Goal: Task Accomplishment & Management: Manage account settings

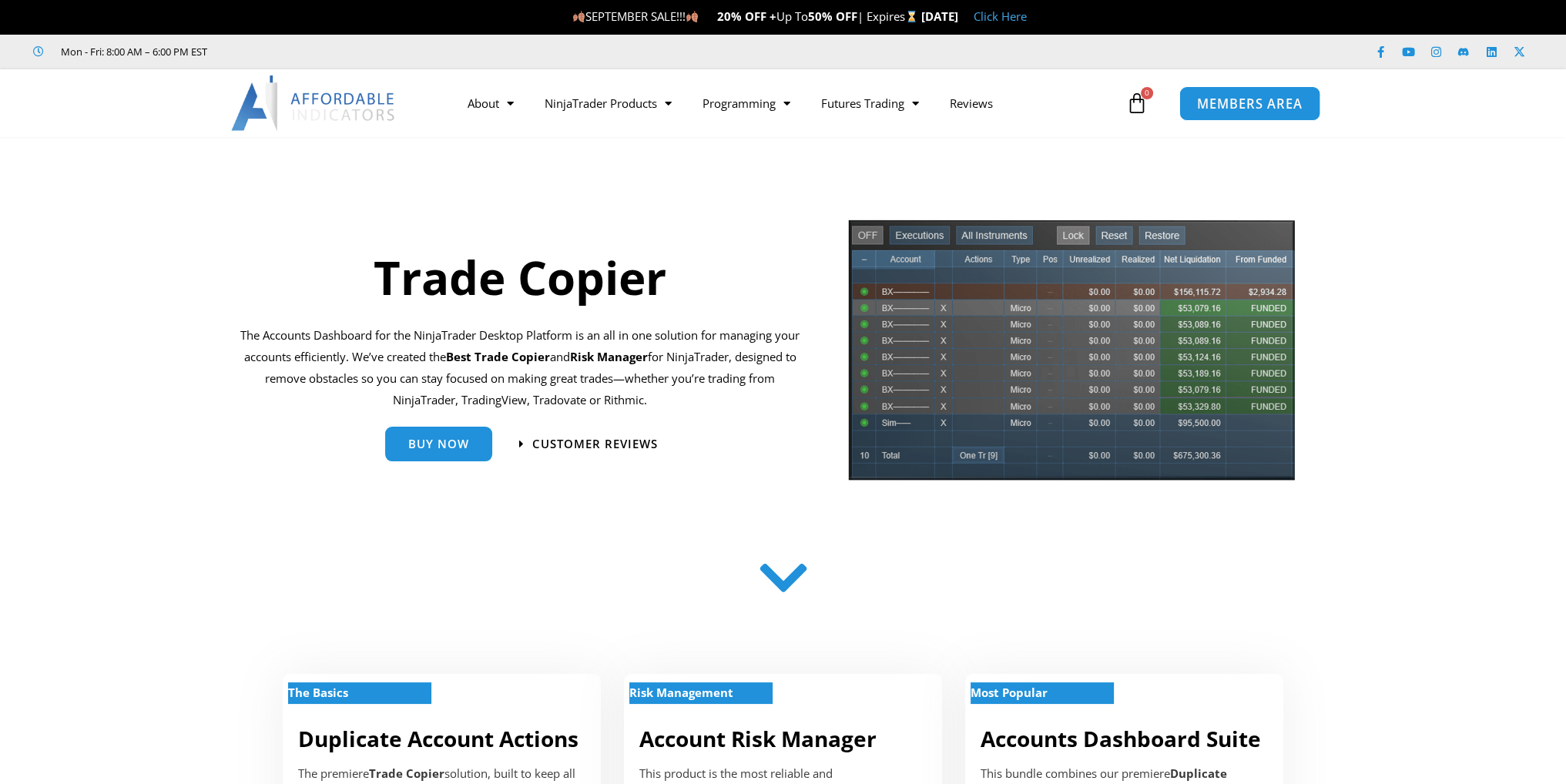
click at [1236, 103] on span "MEMBERS AREA" at bounding box center [1250, 103] width 105 height 13
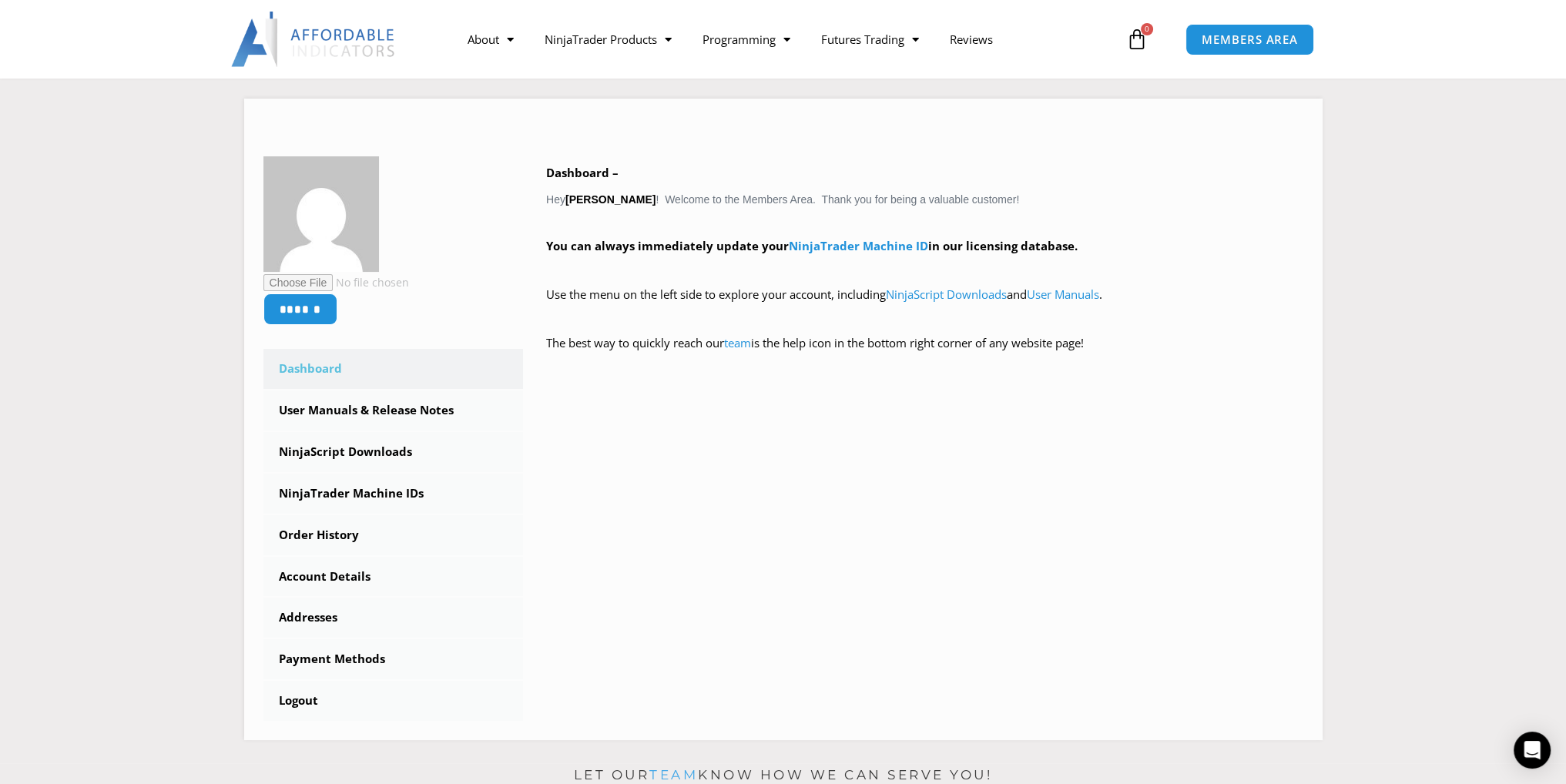
scroll to position [200, 0]
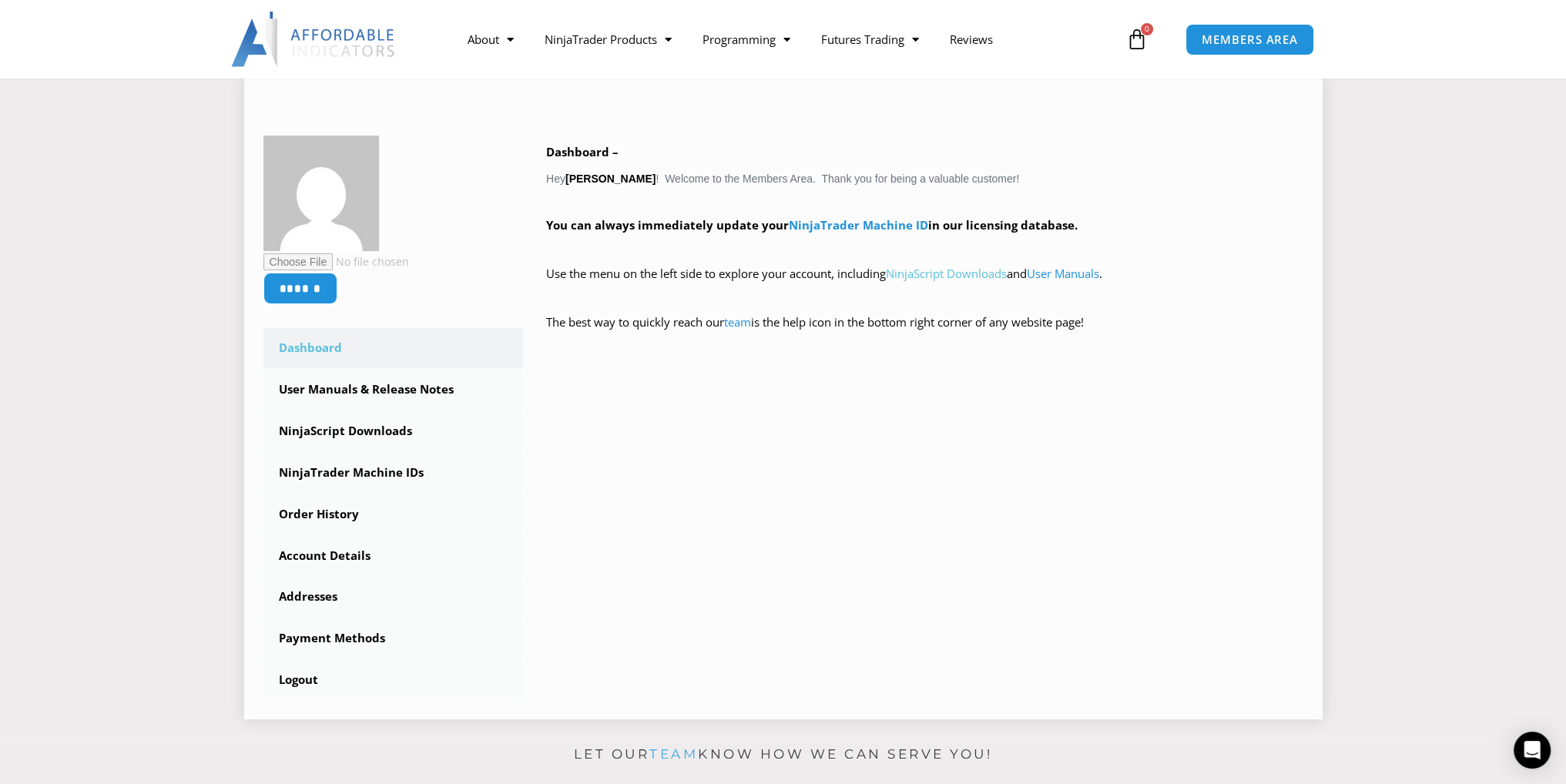
click at [975, 274] on link "NinjaScript Downloads" at bounding box center [946, 273] width 121 height 16
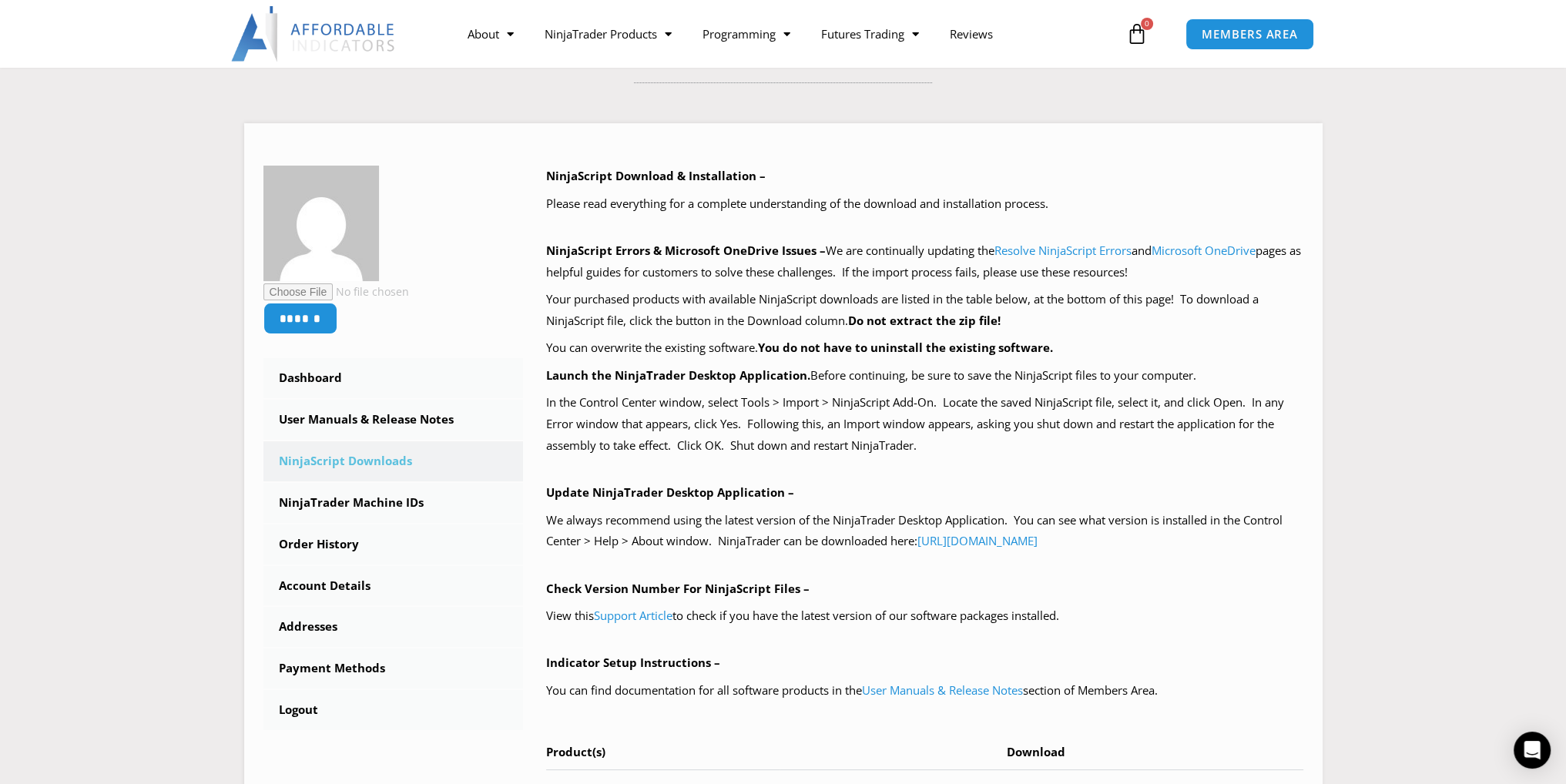
scroll to position [189, 0]
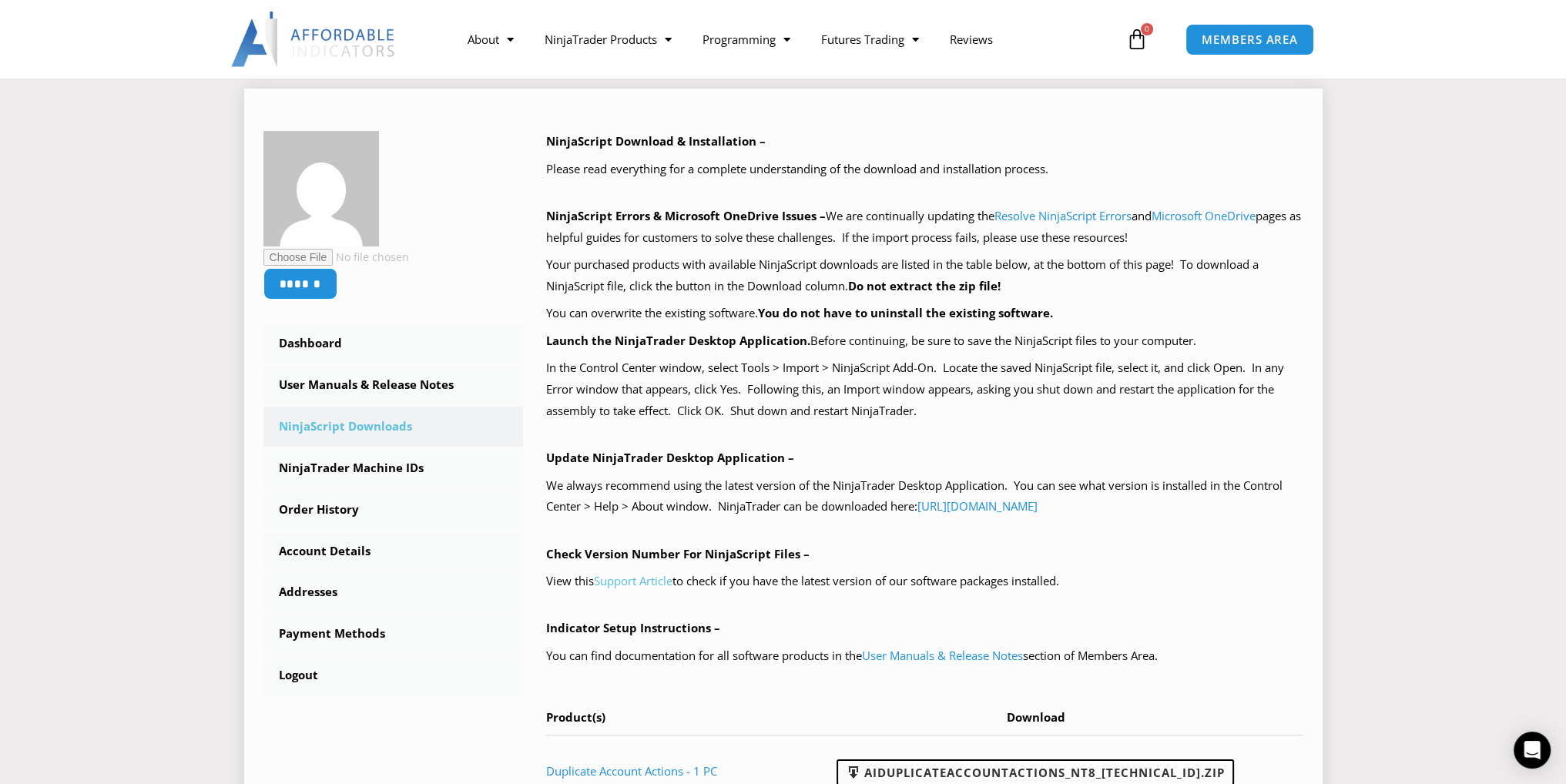
click at [627, 583] on link "Support Article" at bounding box center [633, 580] width 79 height 16
click at [1038, 509] on link "https://account.ninjatrader.com/download" at bounding box center [977, 506] width 120 height 16
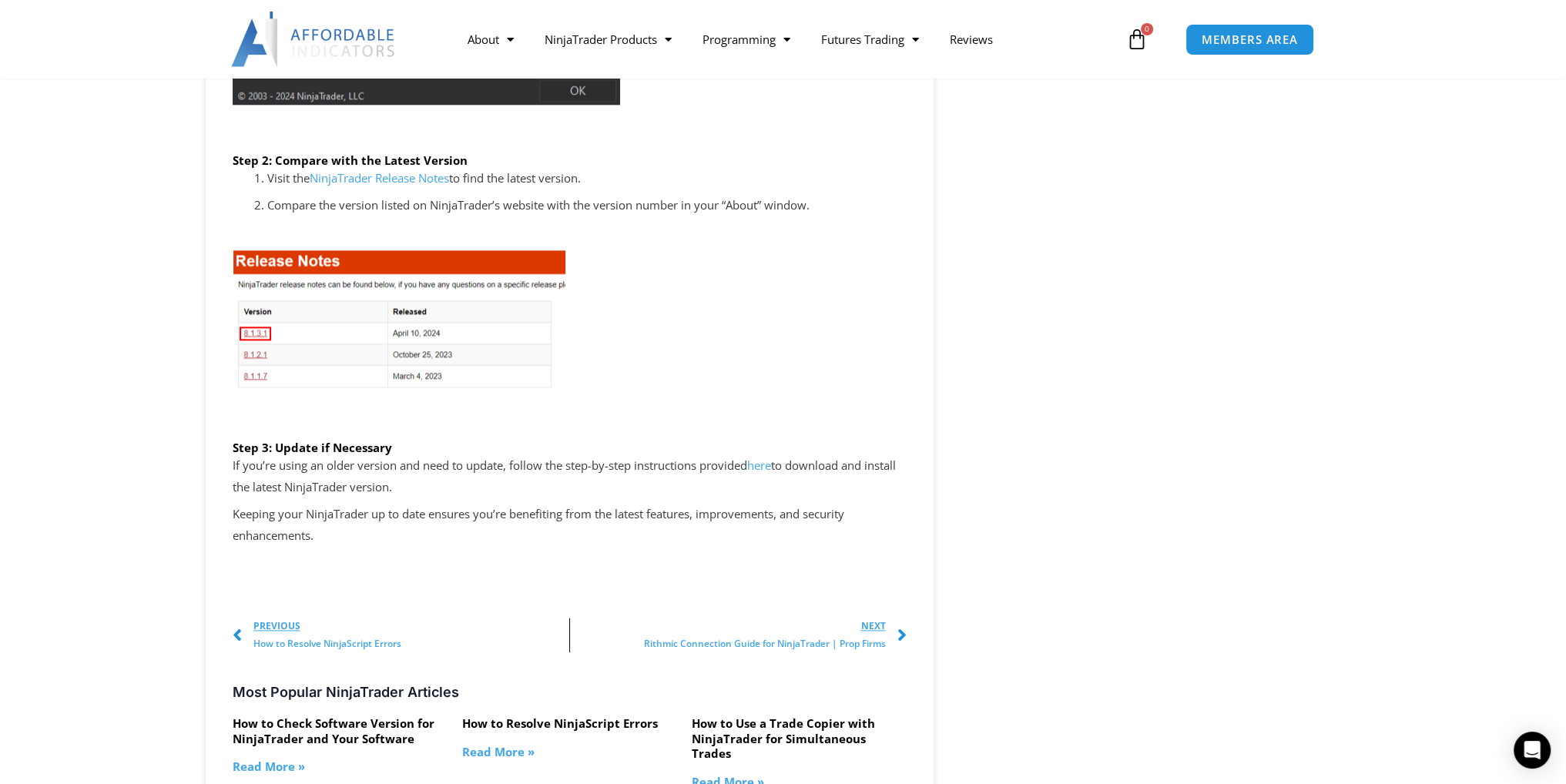
scroll to position [2440, 0]
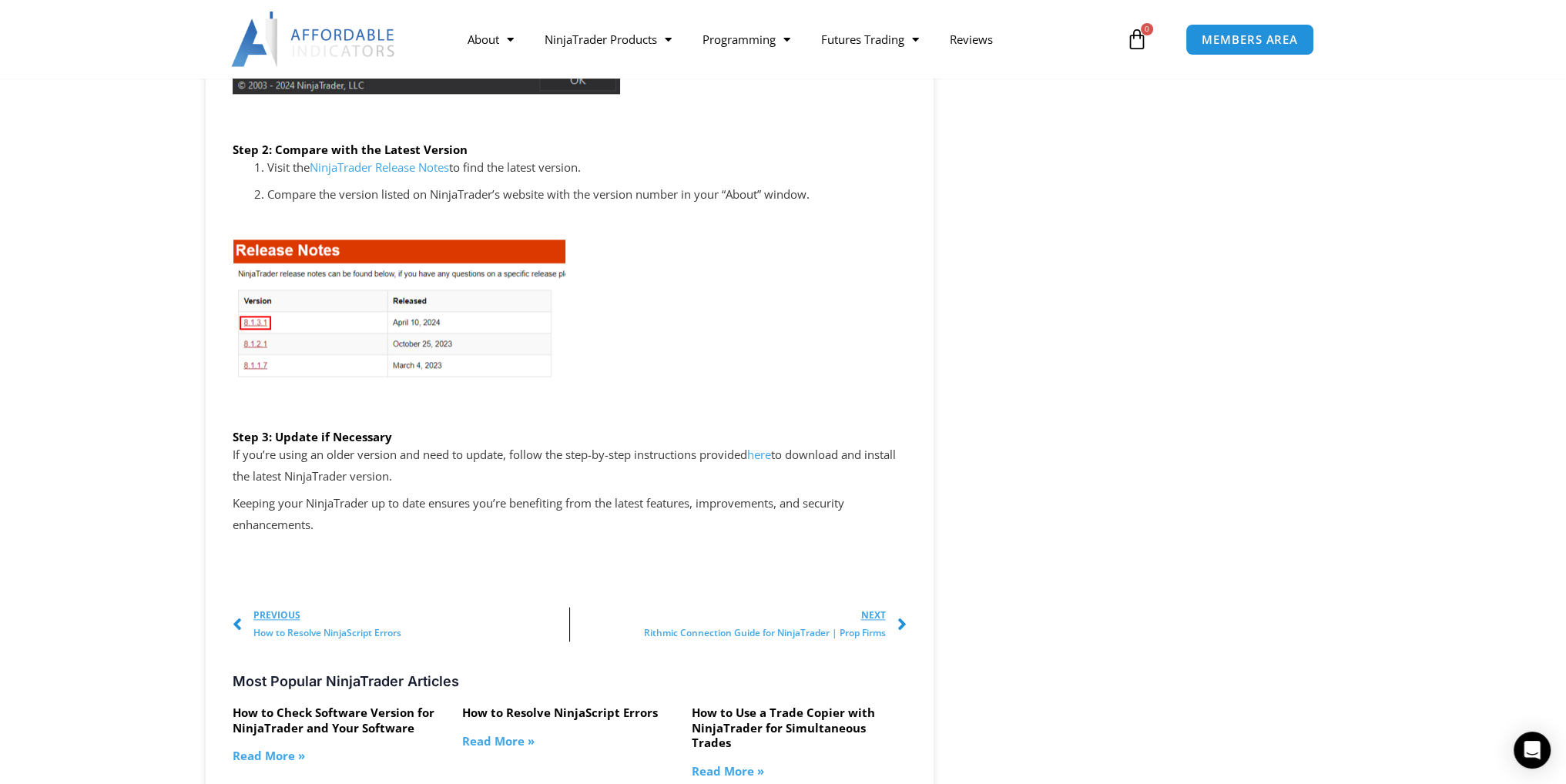
click at [771, 456] on link "here" at bounding box center [759, 454] width 24 height 16
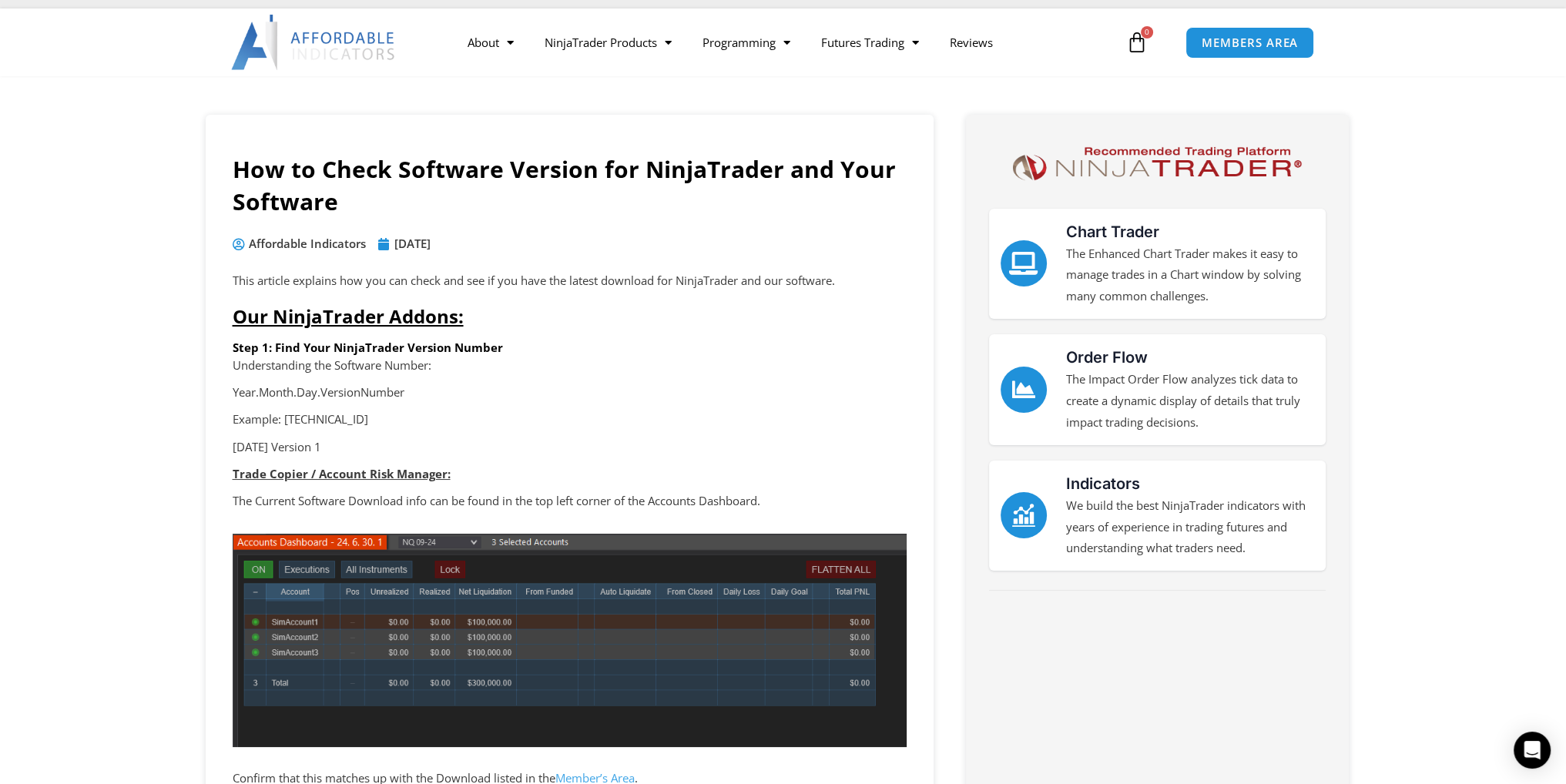
scroll to position [54, 0]
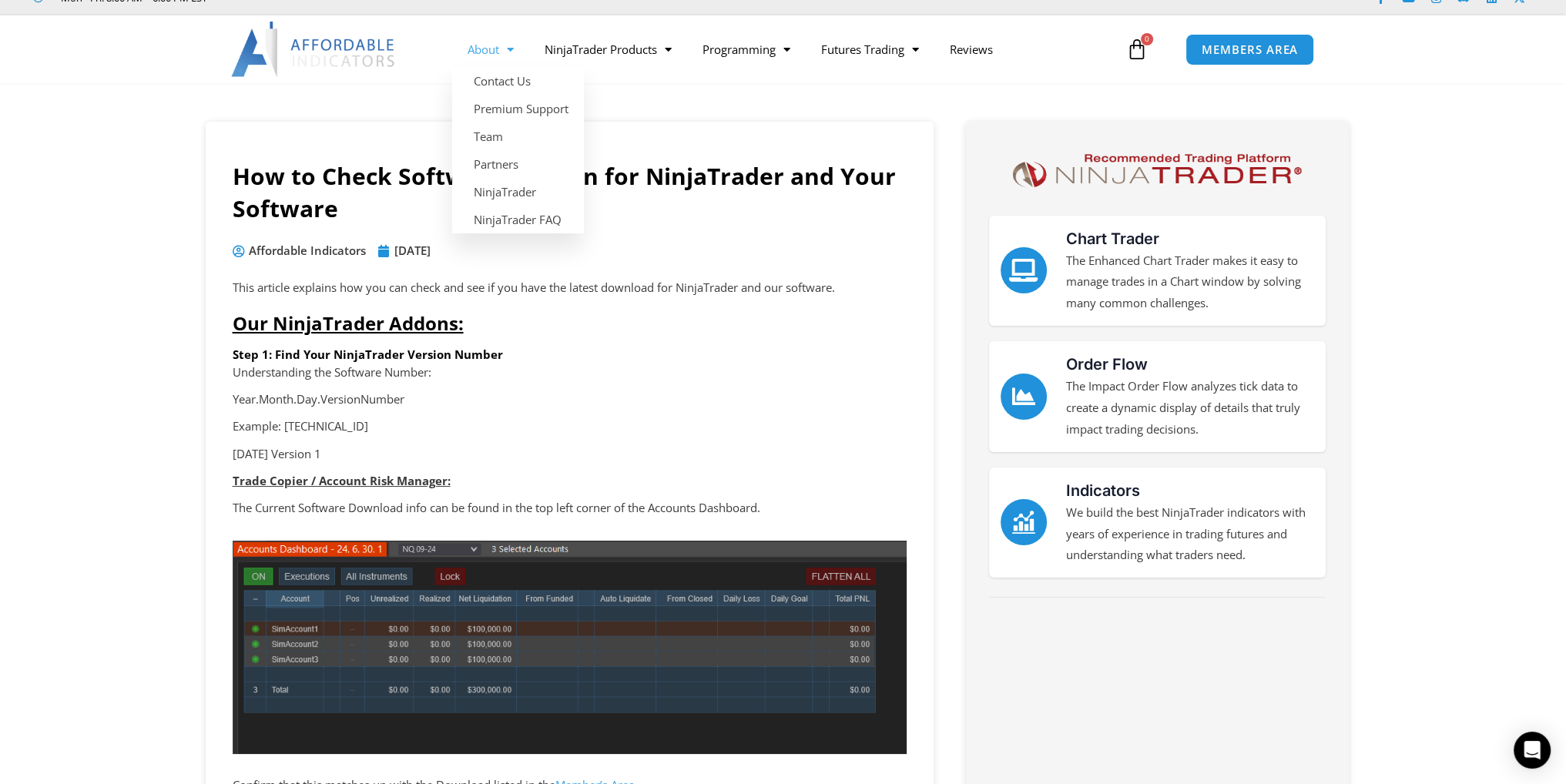
click at [492, 49] on link "About" at bounding box center [491, 49] width 77 height 35
click at [471, 50] on link "About" at bounding box center [491, 49] width 77 height 35
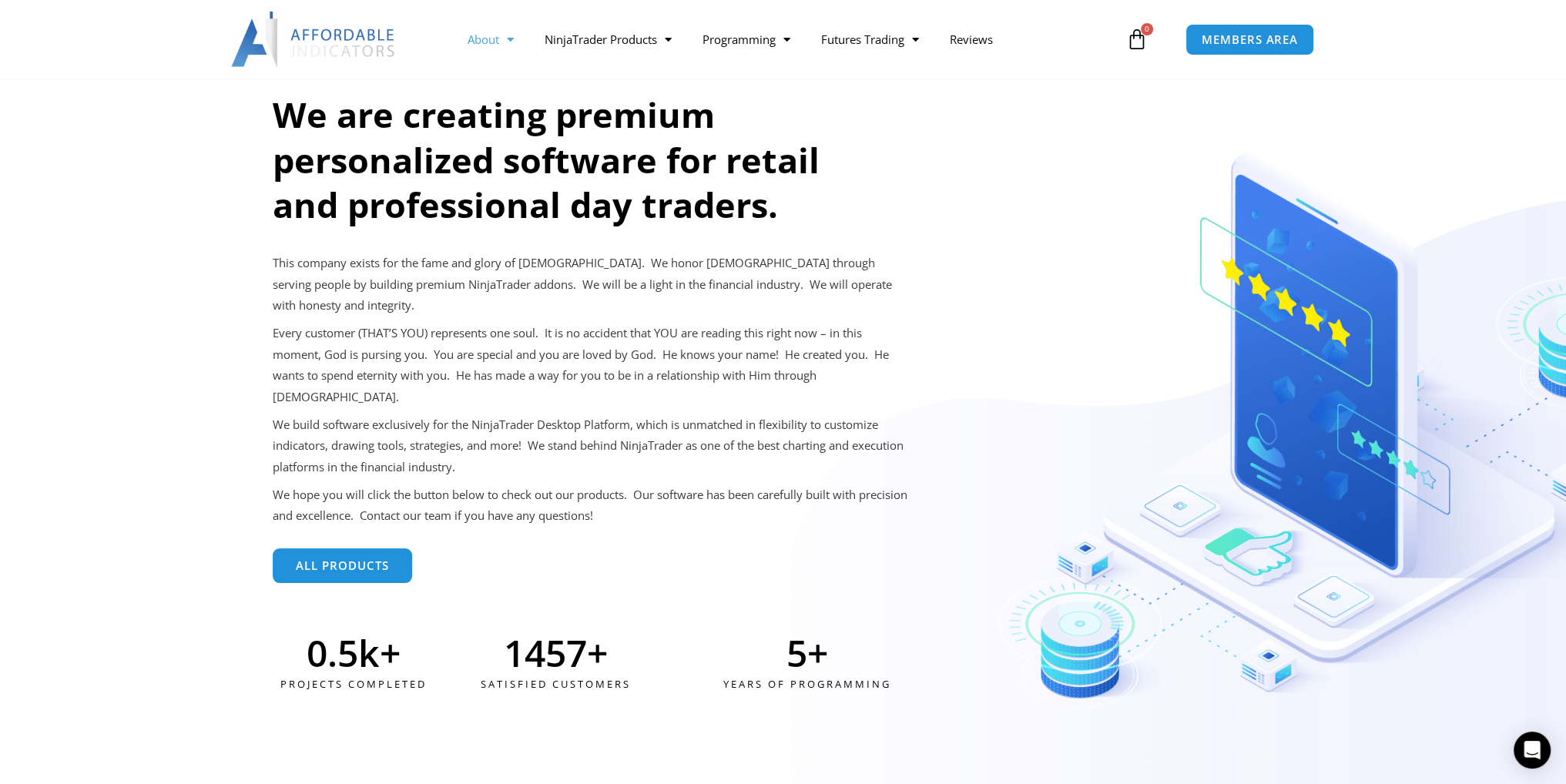
scroll to position [239, 0]
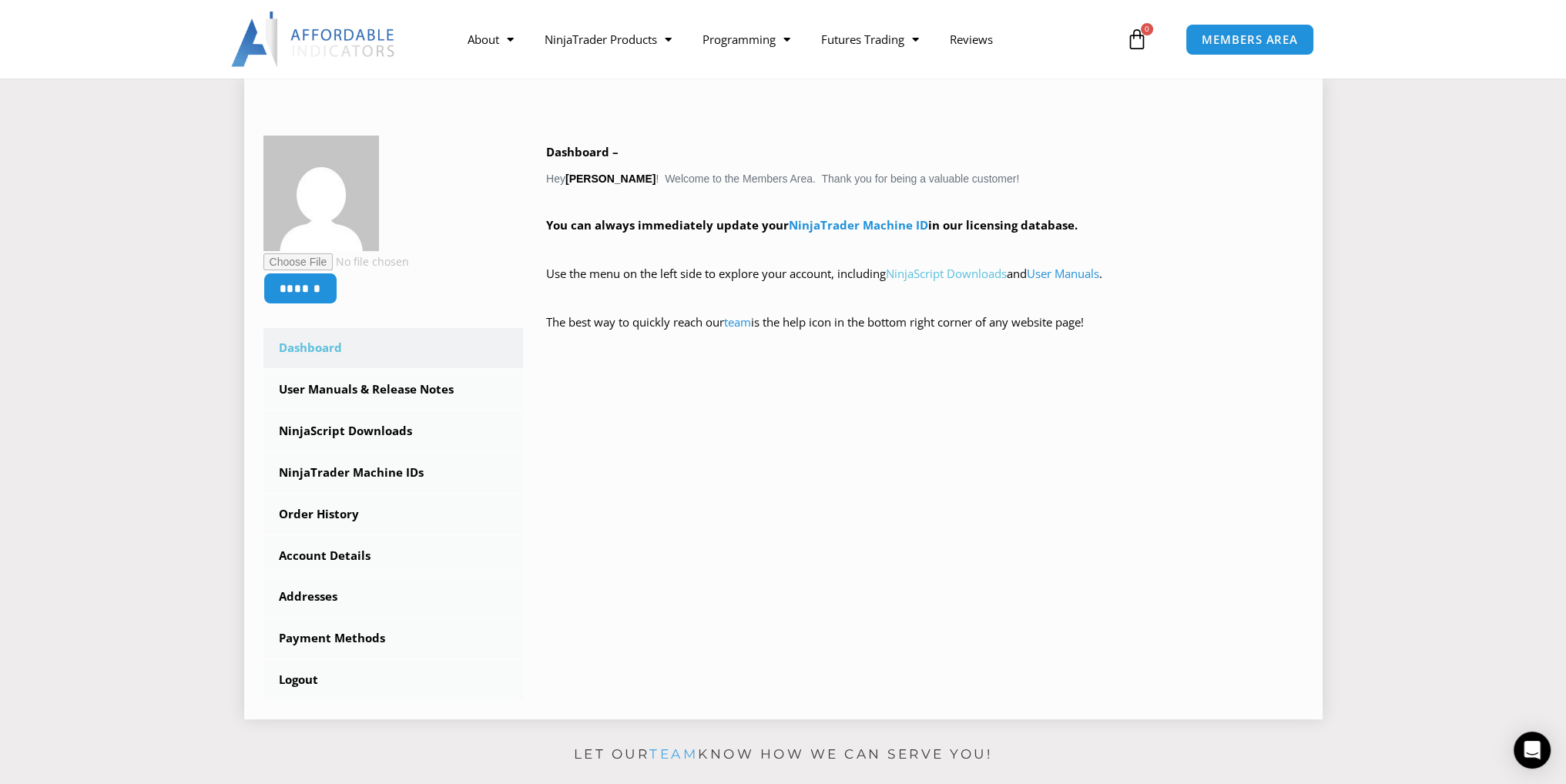
click at [934, 273] on link "NinjaScript Downloads" at bounding box center [946, 273] width 121 height 16
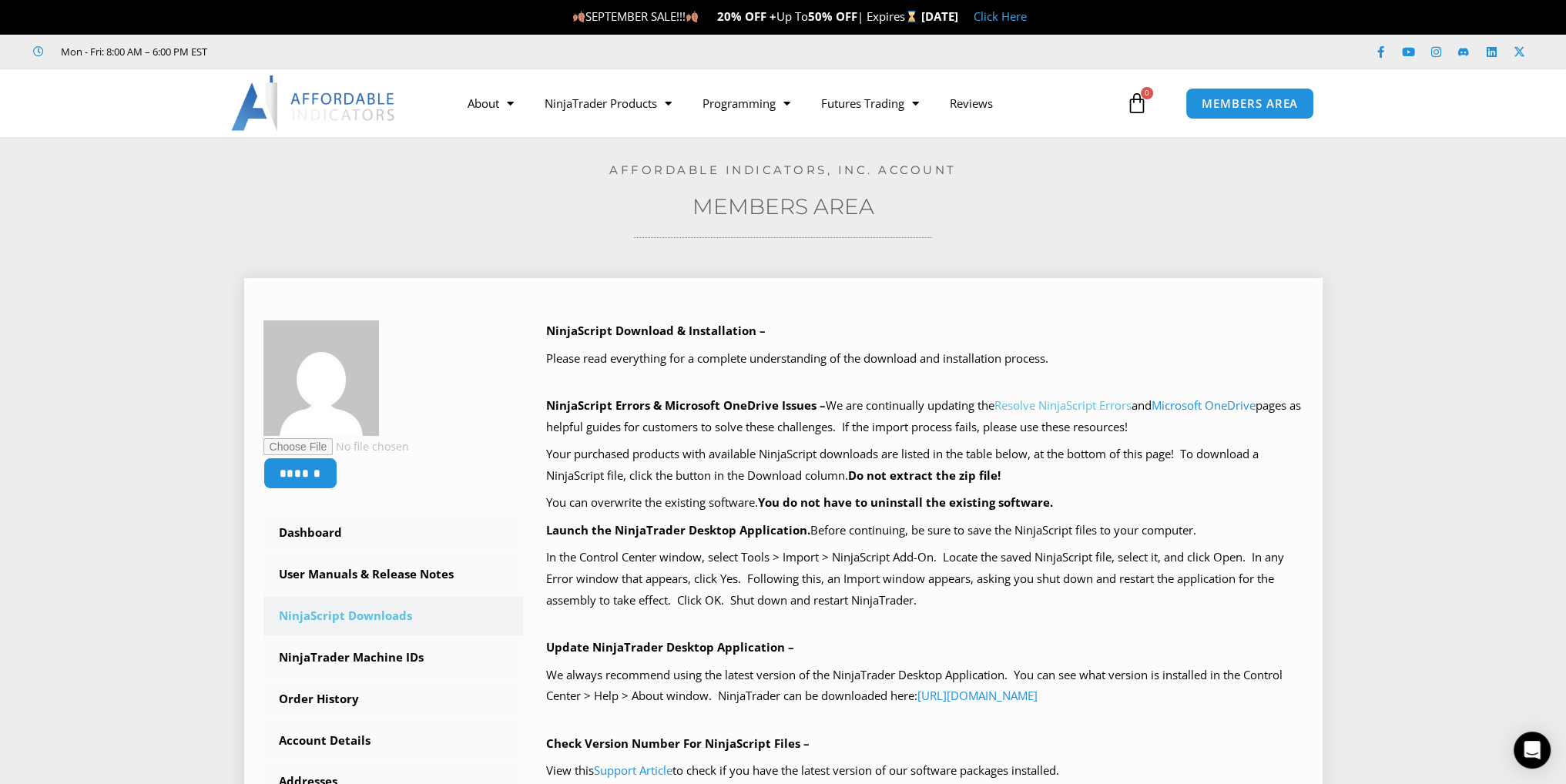
click at [1043, 404] on link "Resolve NinjaScript Errors" at bounding box center [1063, 404] width 137 height 16
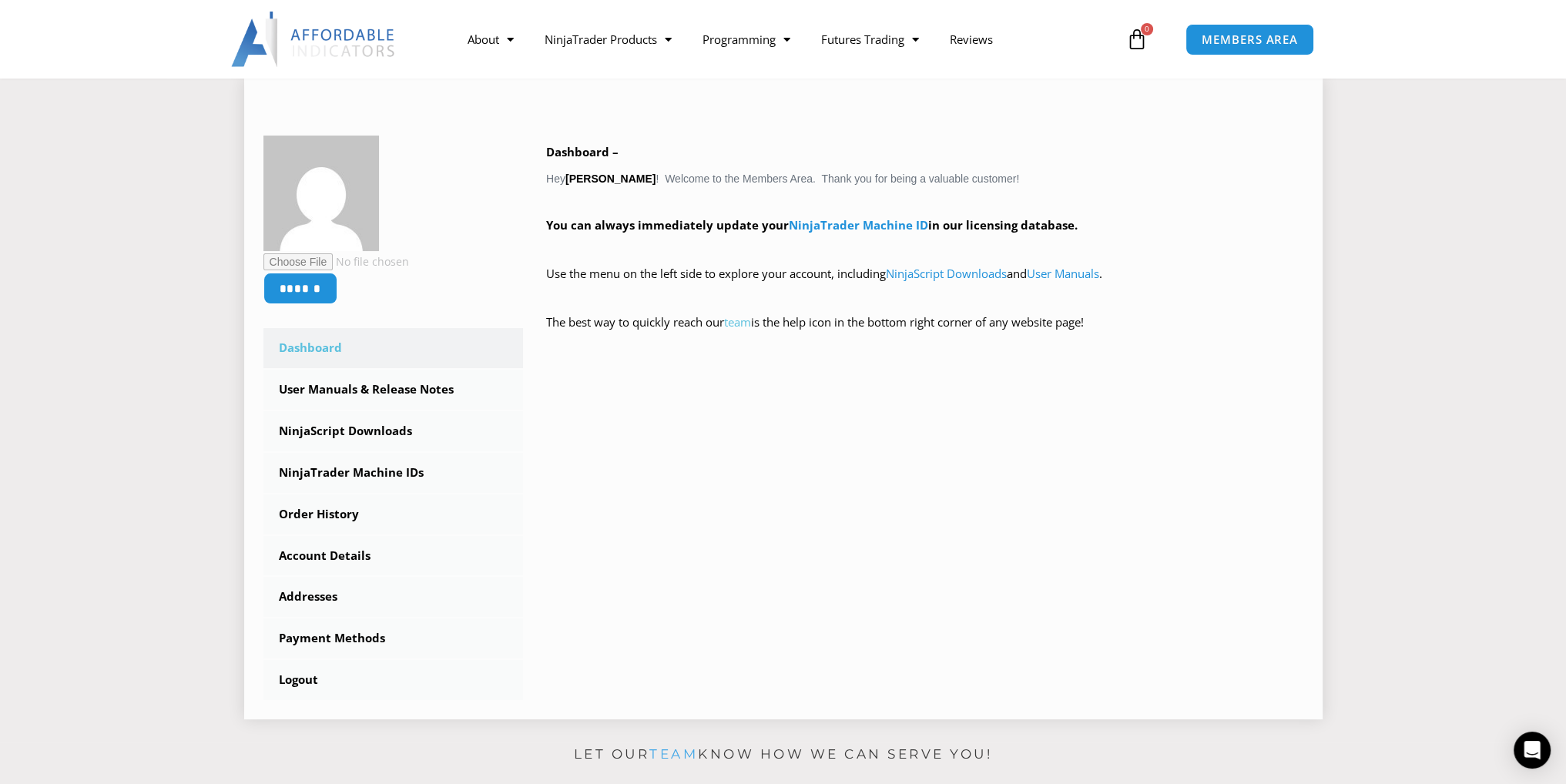
click at [751, 322] on link "team" at bounding box center [737, 321] width 27 height 16
click at [1095, 274] on link "User Manuals" at bounding box center [1063, 273] width 72 height 16
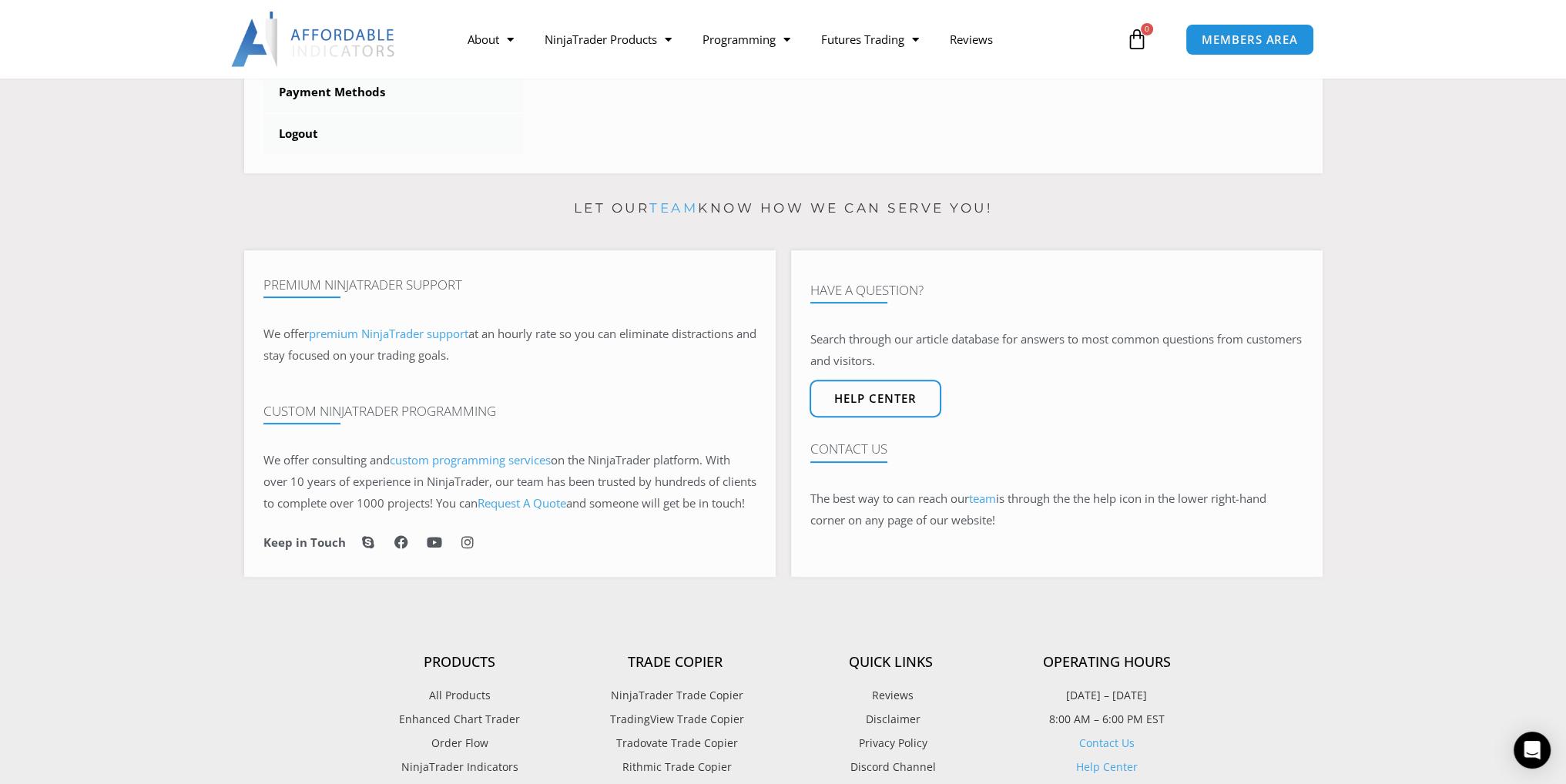
scroll to position [781, 0]
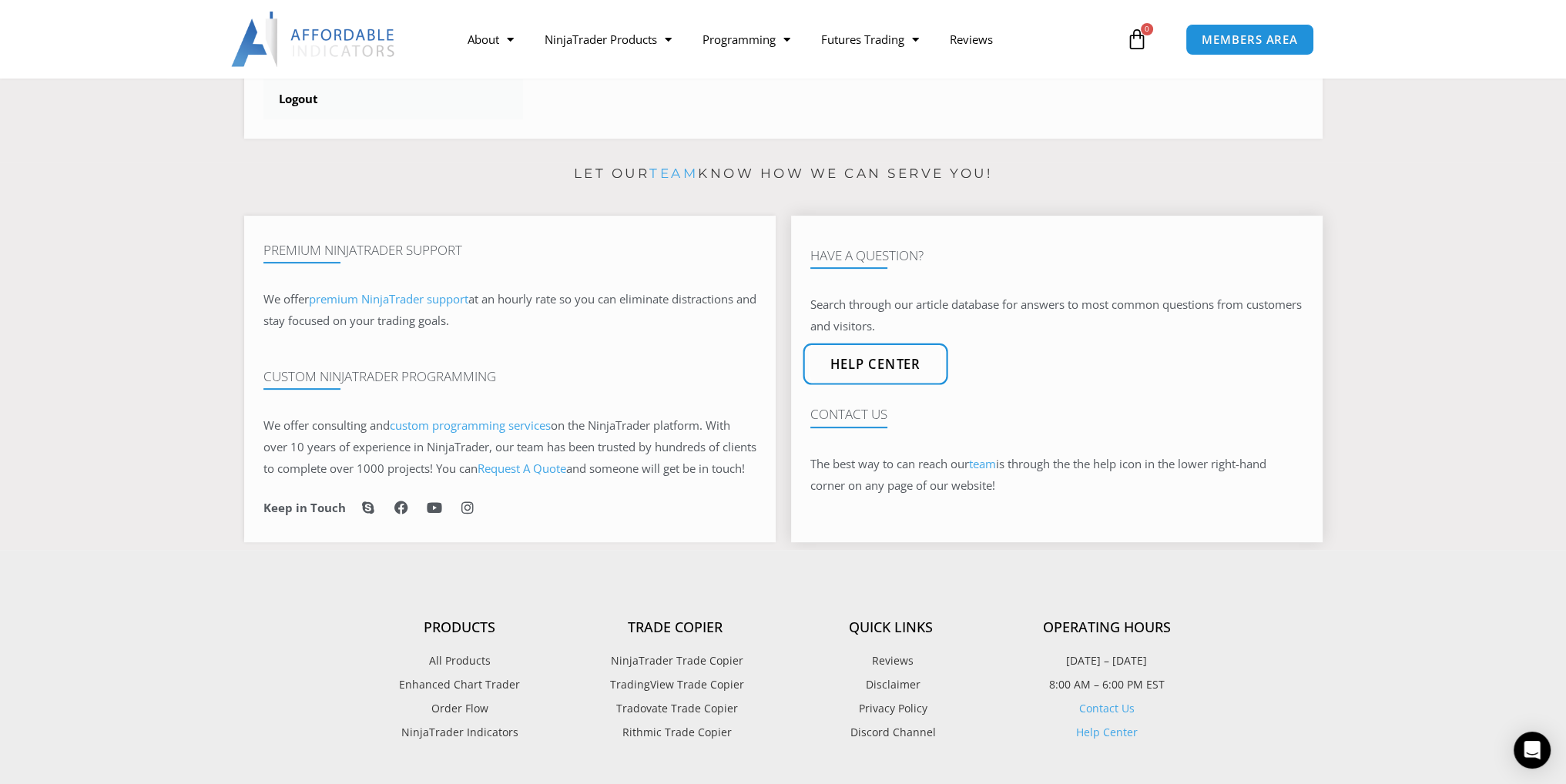
click at [908, 370] on span "Help center" at bounding box center [875, 365] width 91 height 13
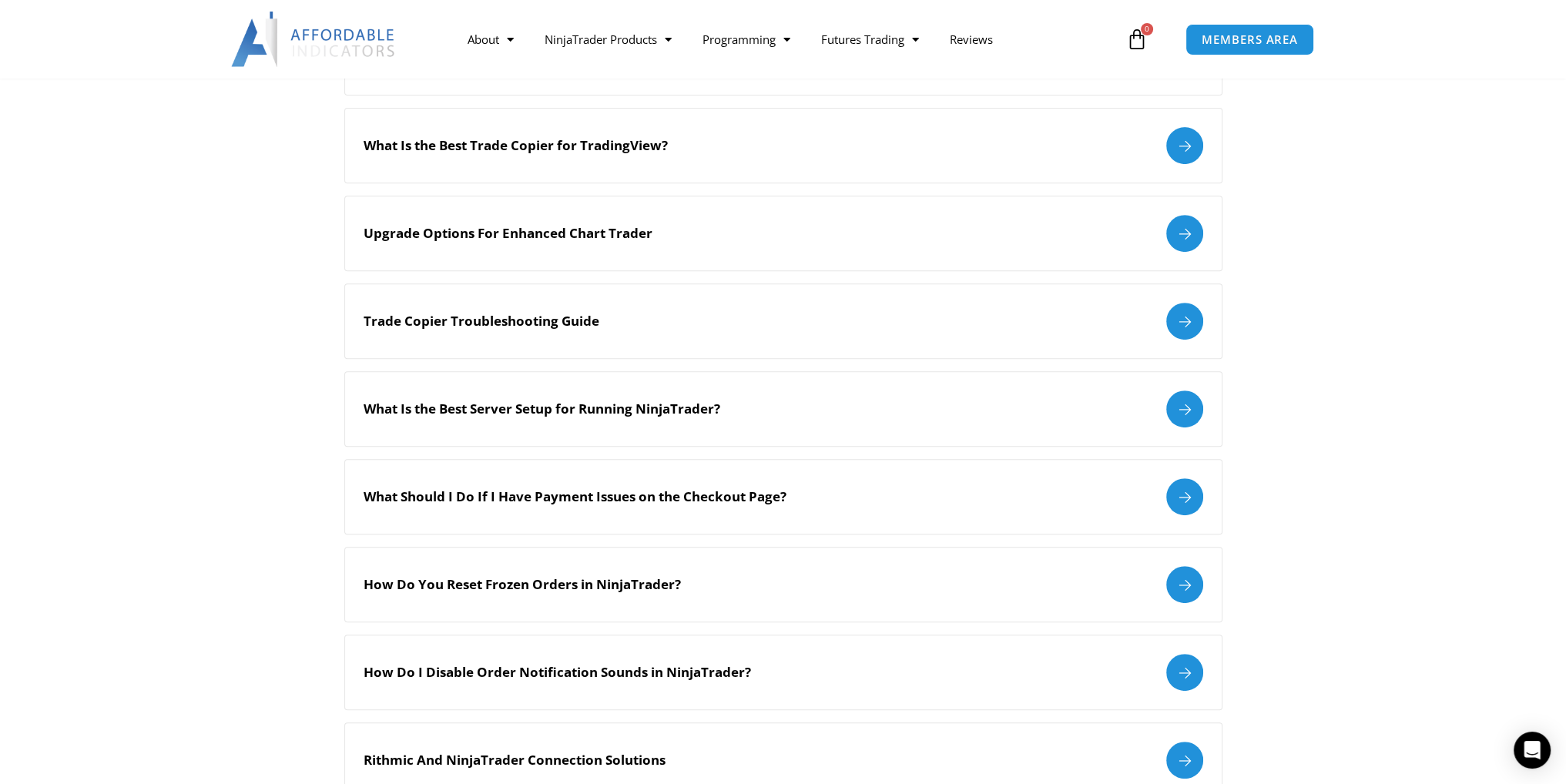
scroll to position [853, 0]
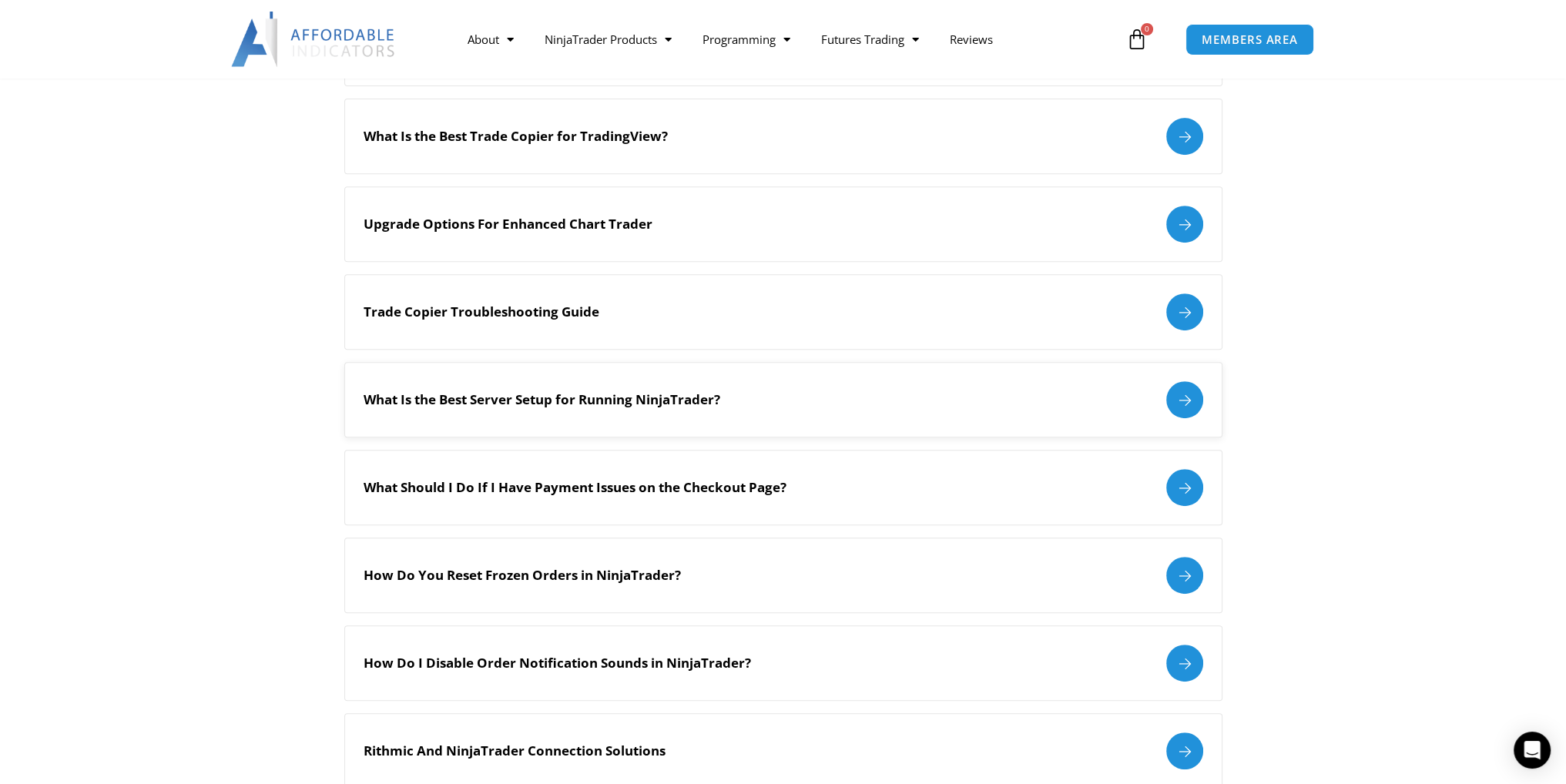
click at [1176, 404] on div at bounding box center [1185, 400] width 37 height 37
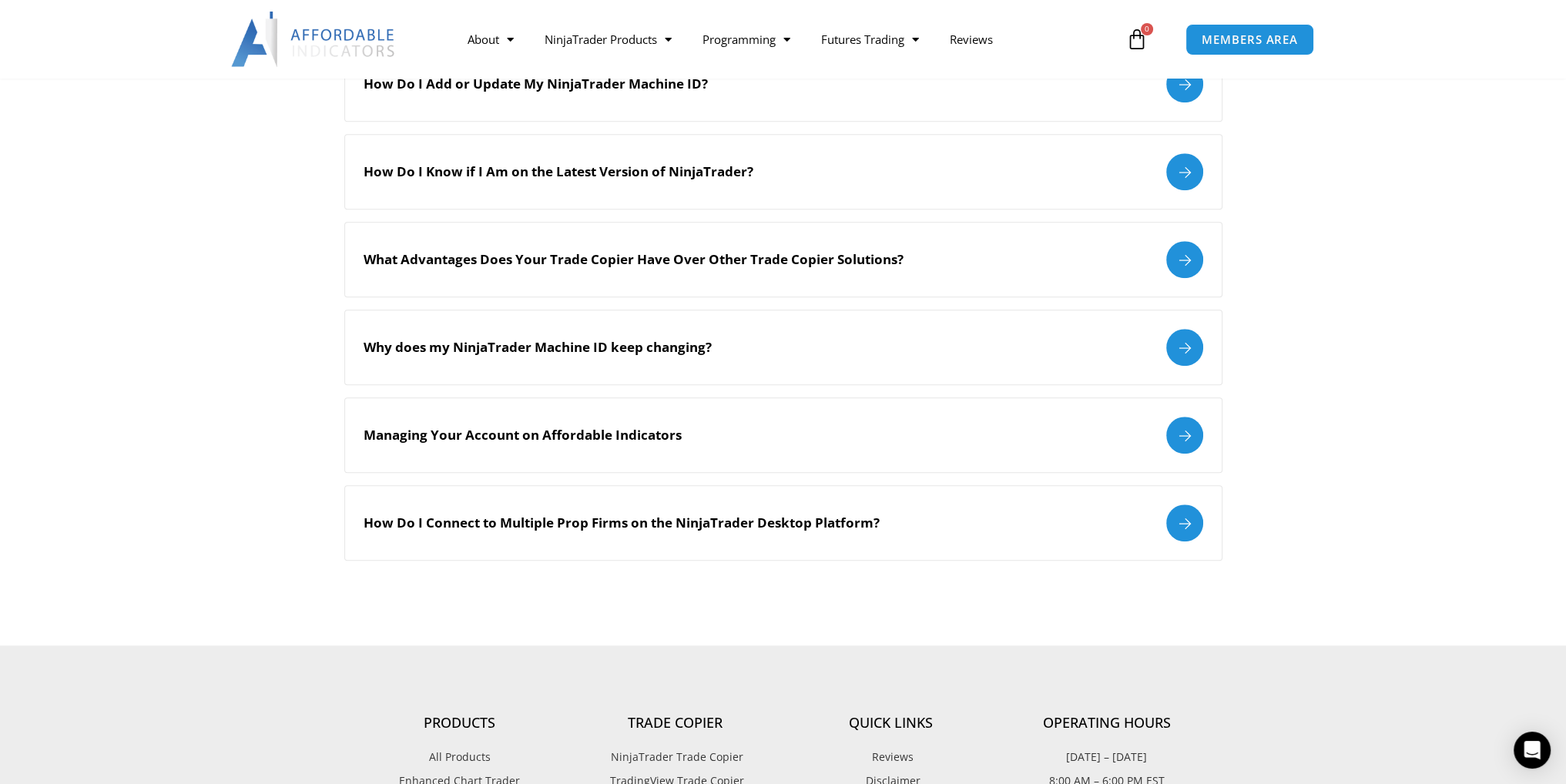
scroll to position [1621, 0]
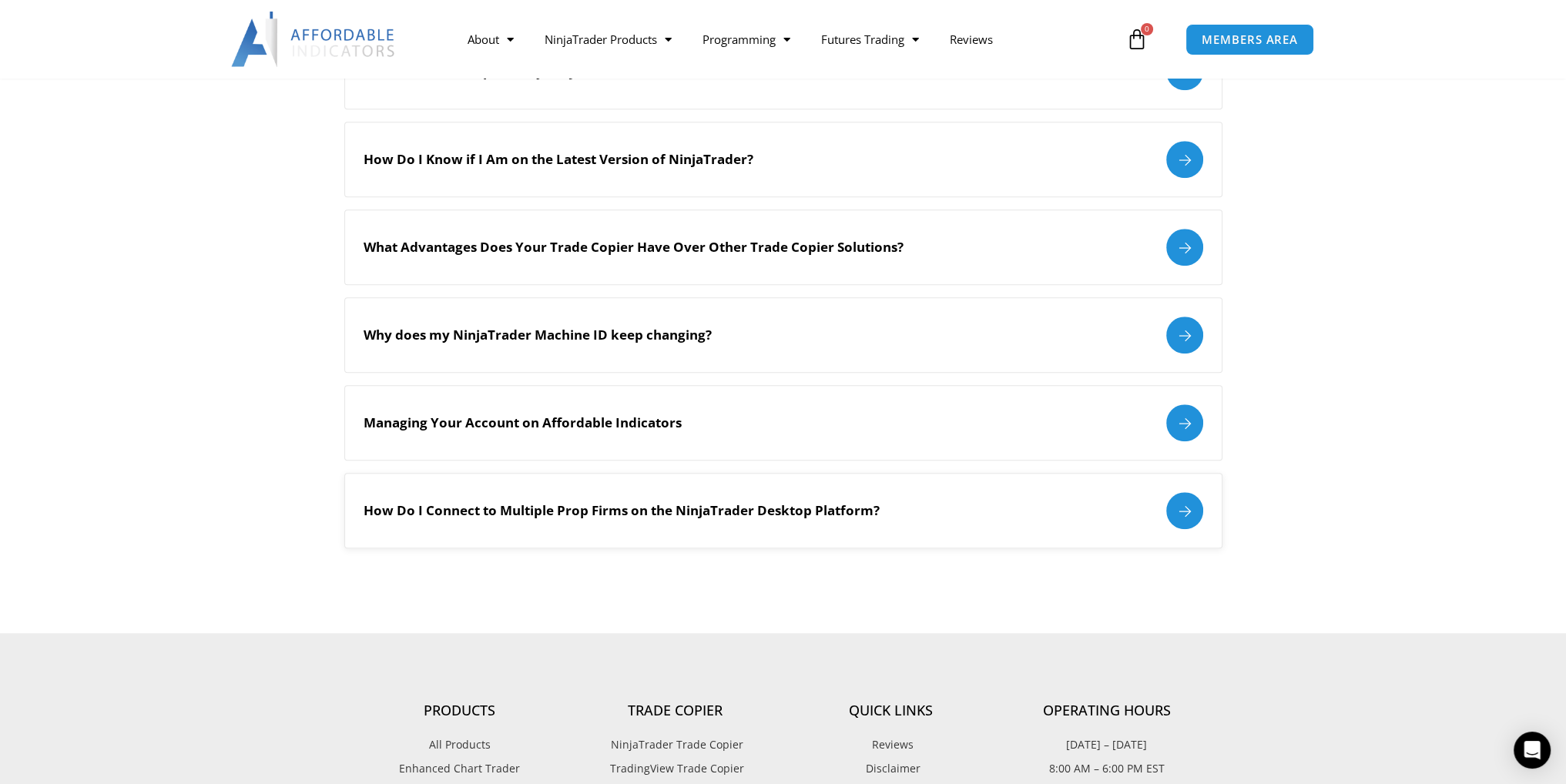
click at [888, 508] on div "How Do I Connect to Multiple Prop Firms on the NinjaTrader Desktop Platform?" at bounding box center [783, 511] width 840 height 37
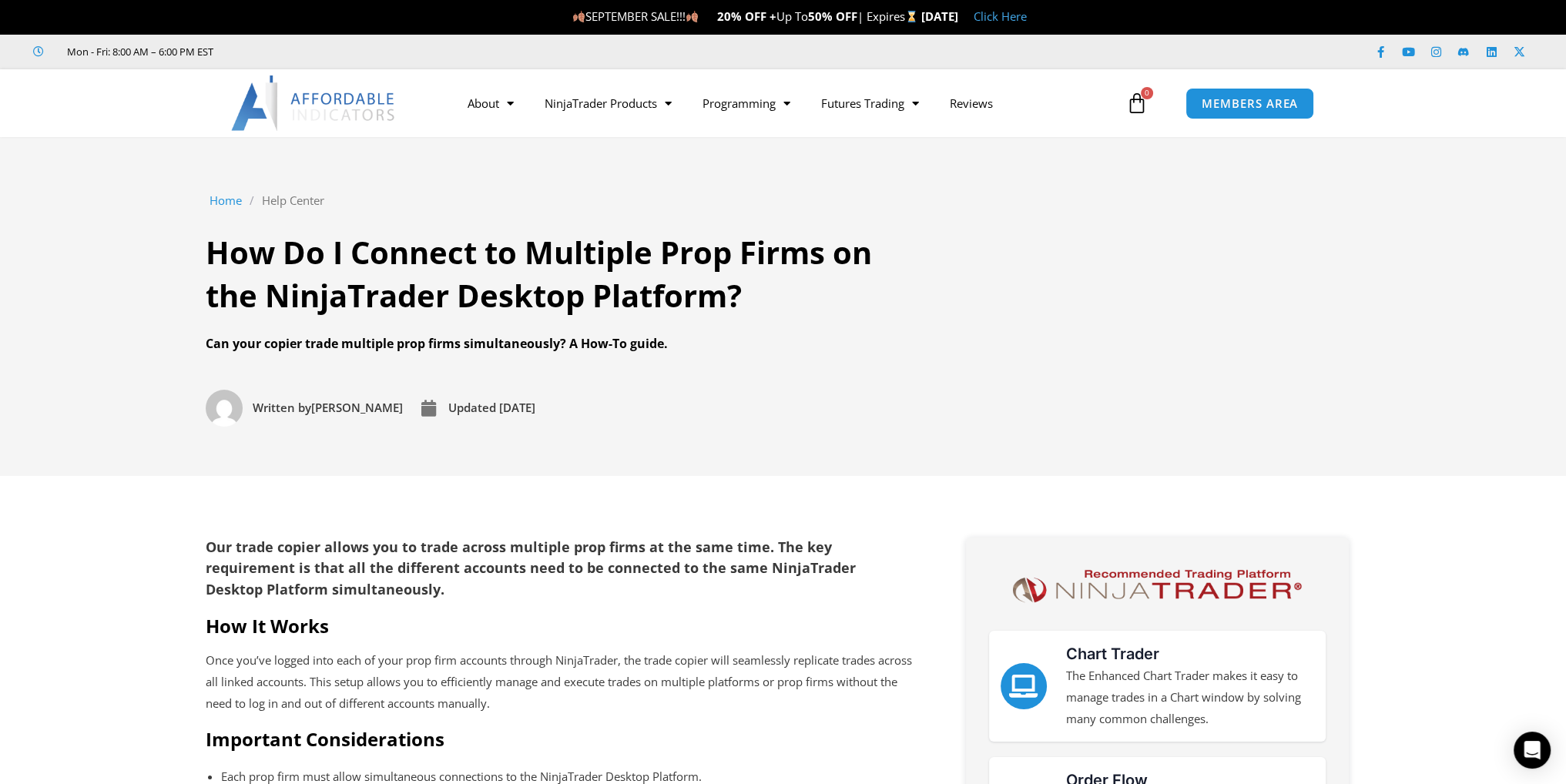
click at [1454, 230] on section "Home / Help Center / How Do I Connect to Multiple Prop Firms on the NinjaTrader…" at bounding box center [783, 306] width 1566 height 339
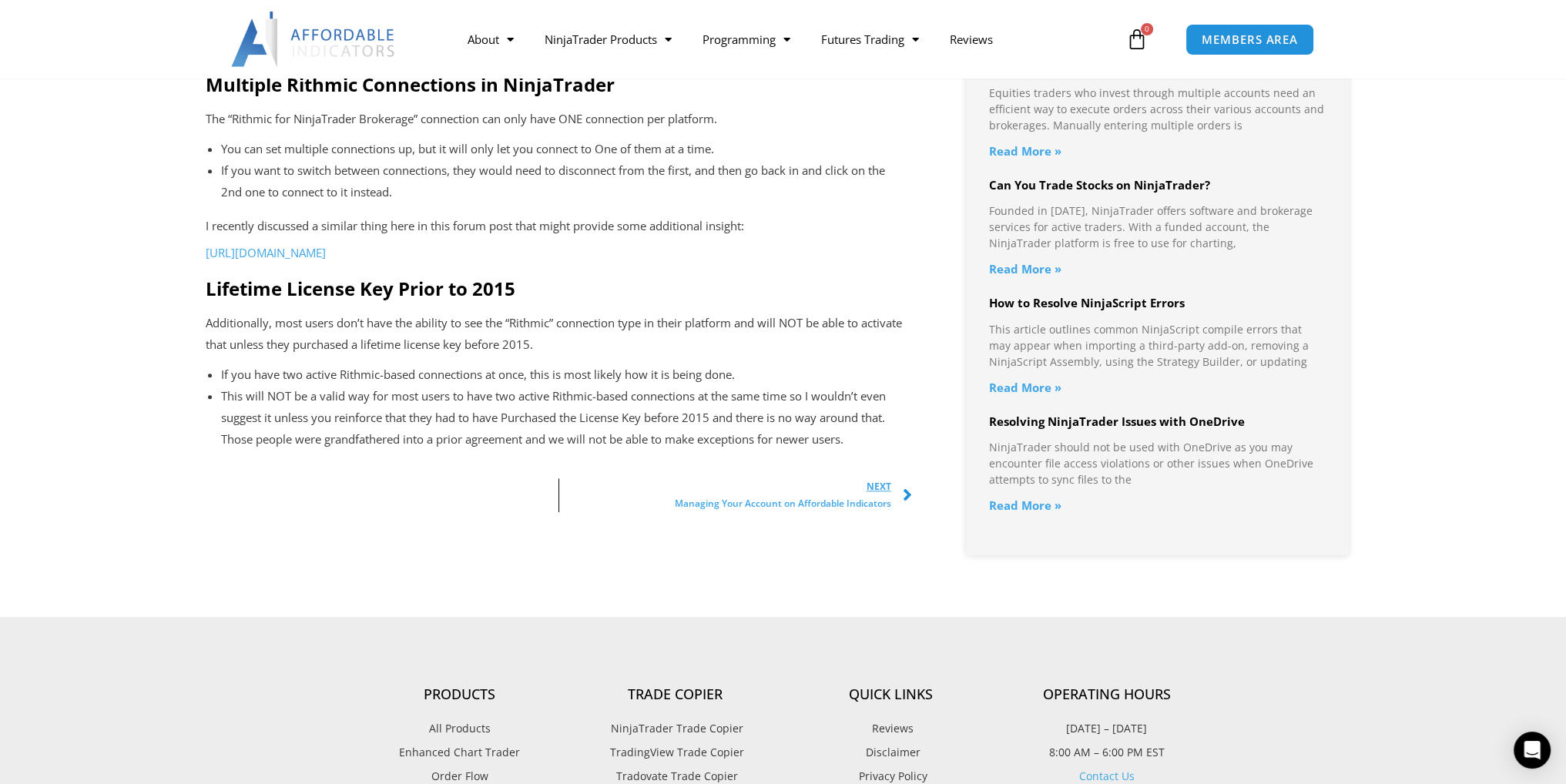
scroll to position [1602, 0]
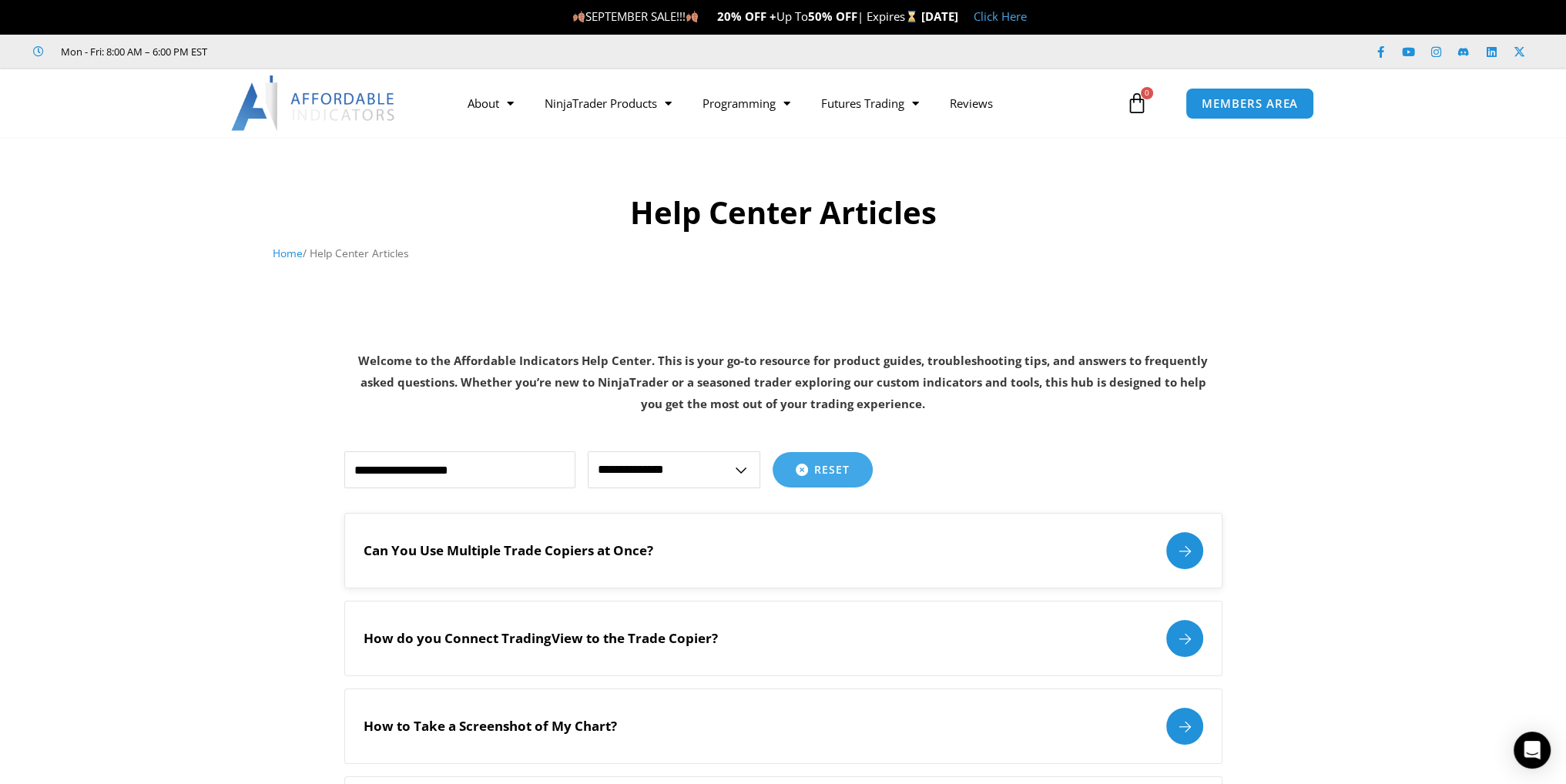
click at [943, 545] on div "Can You Use Multiple Trade Copiers at Once?" at bounding box center [783, 550] width 840 height 37
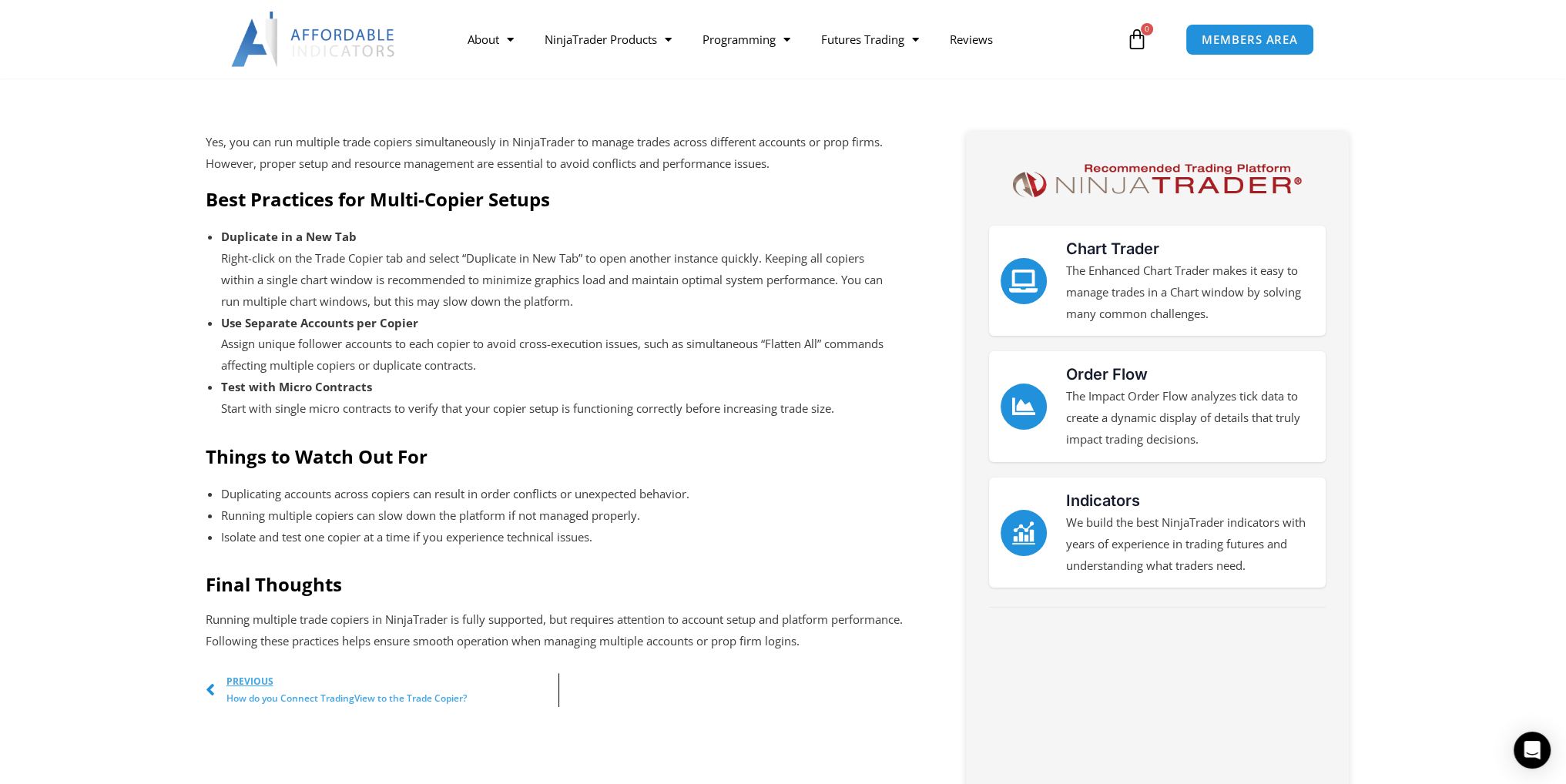
scroll to position [392, 0]
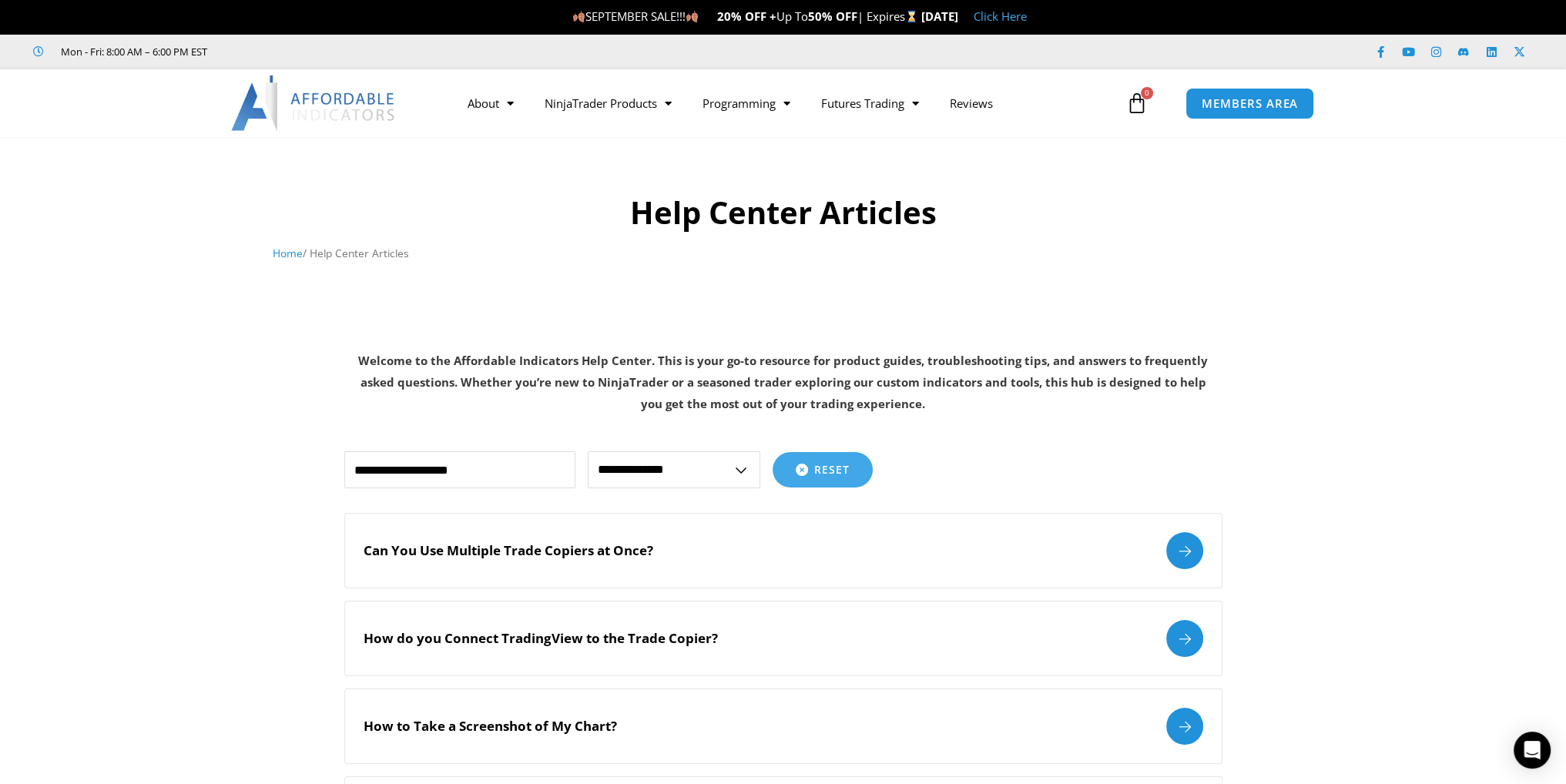
click at [734, 468] on select "**********" at bounding box center [674, 470] width 173 height 37
select select "**********"
click at [588, 452] on select "**********" at bounding box center [674, 470] width 173 height 37
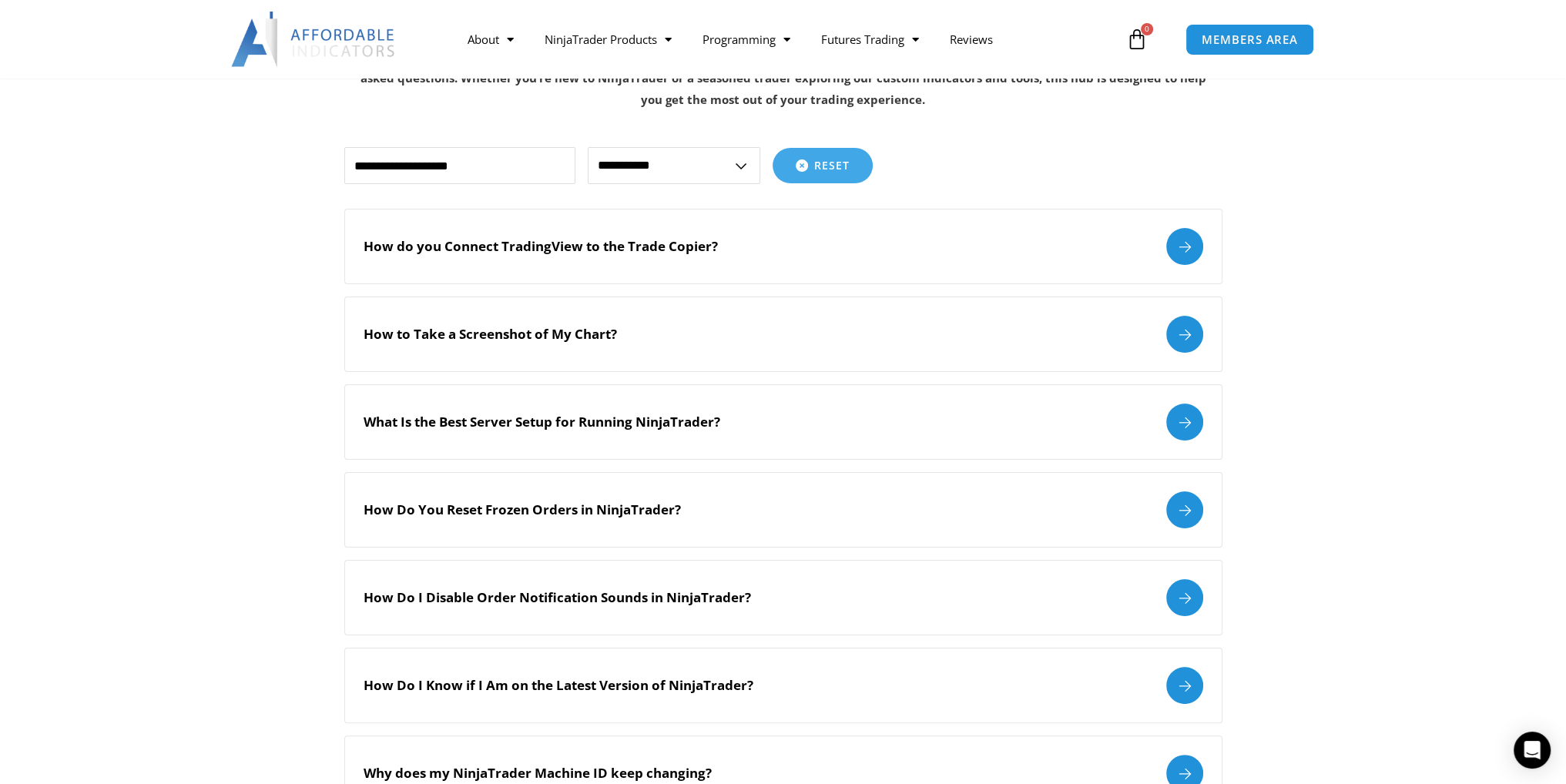
scroll to position [306, 0]
click at [586, 425] on h2 "What Is the Best Server Setup for Running NinjaTrader?" at bounding box center [542, 420] width 357 height 17
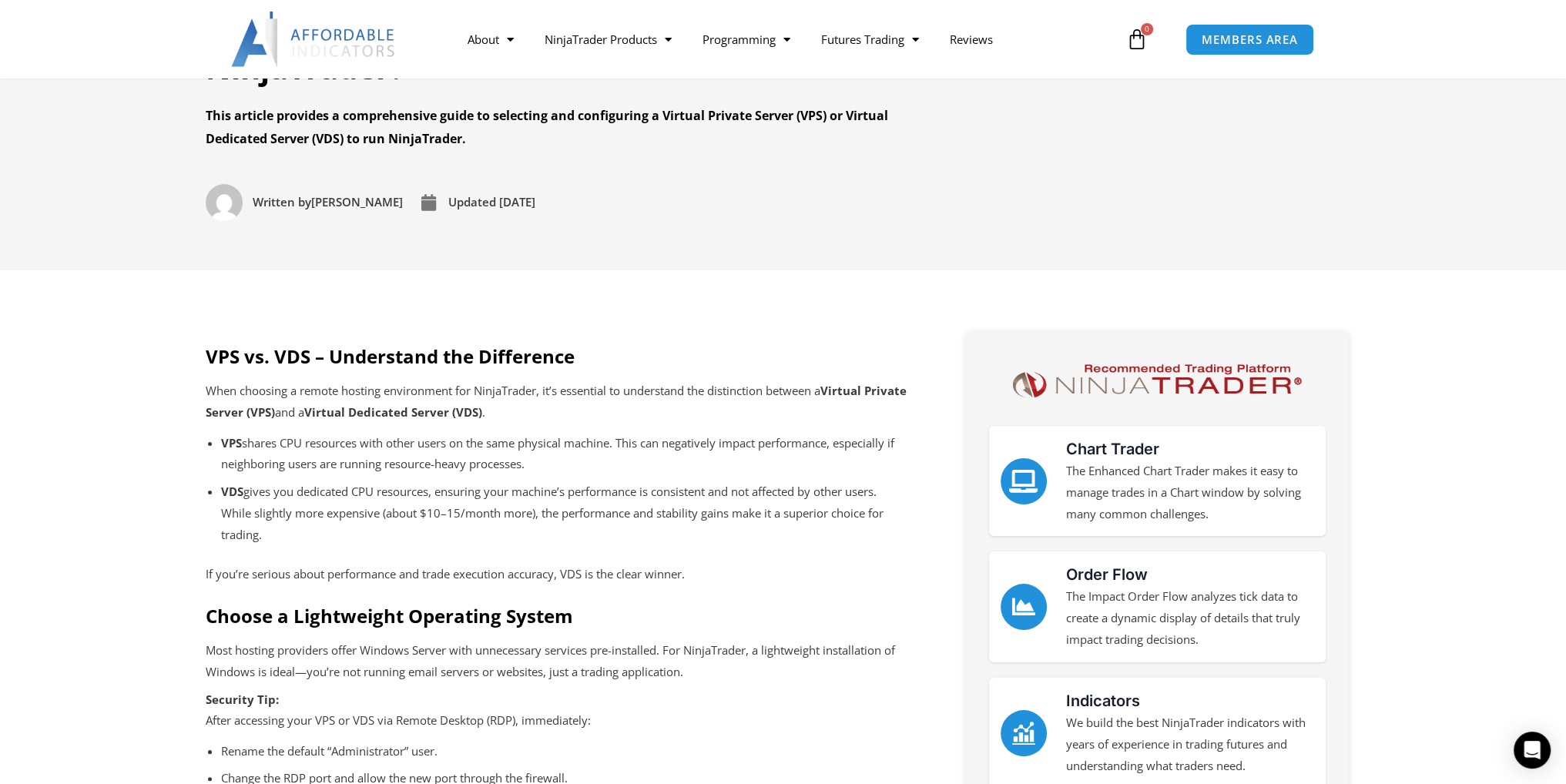
scroll to position [163, 0]
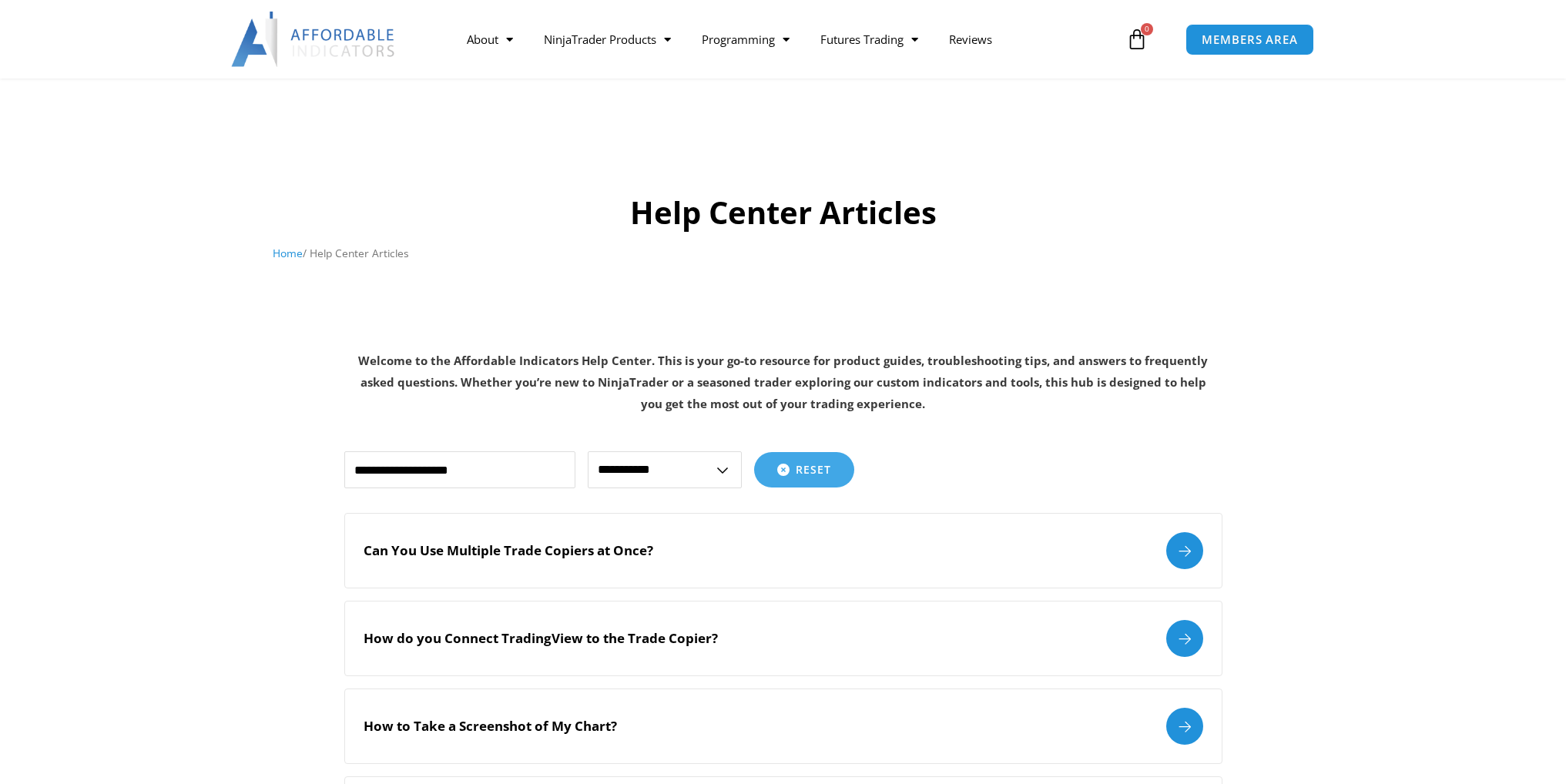
select select "**********"
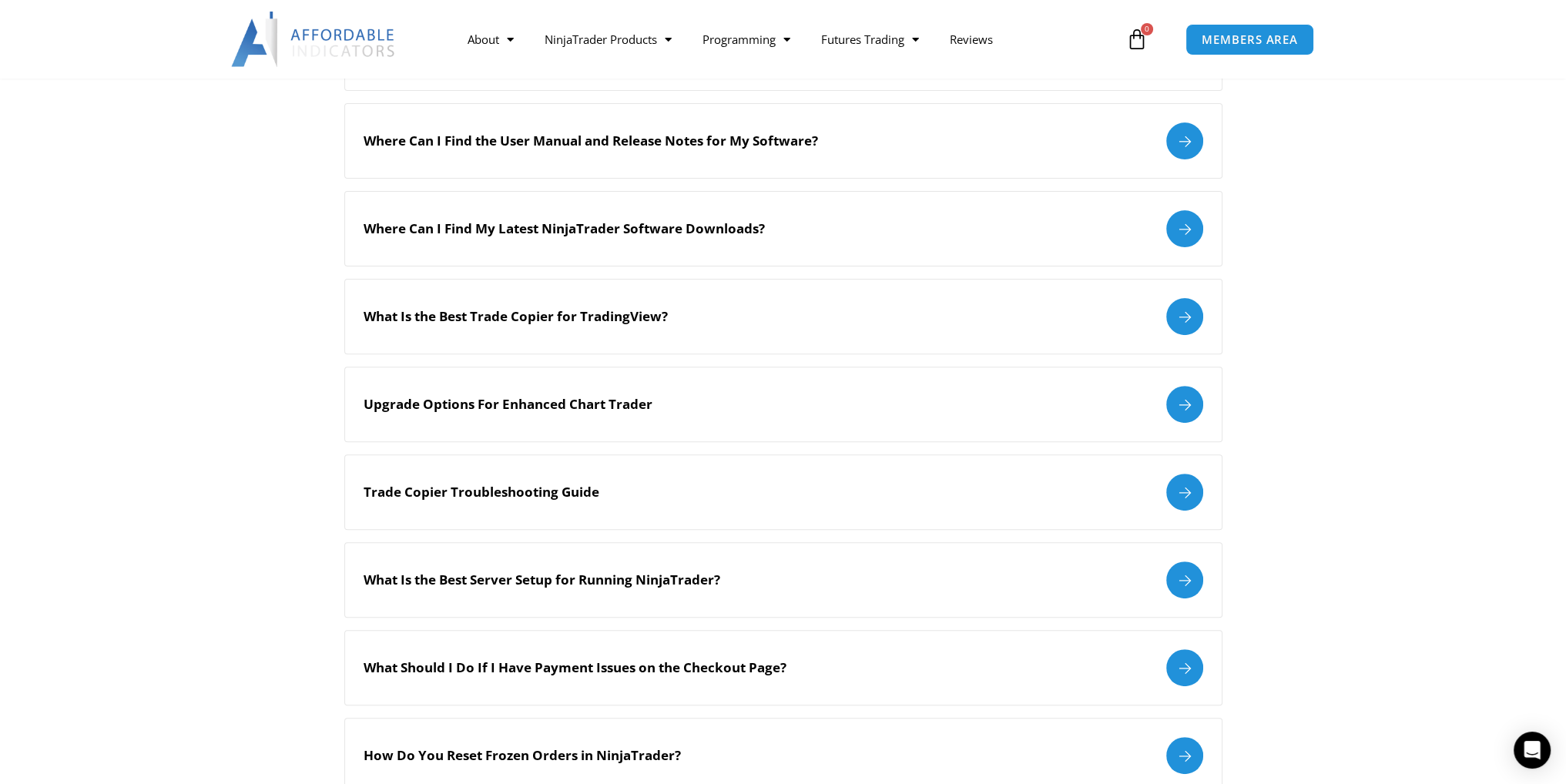
scroll to position [681, 0]
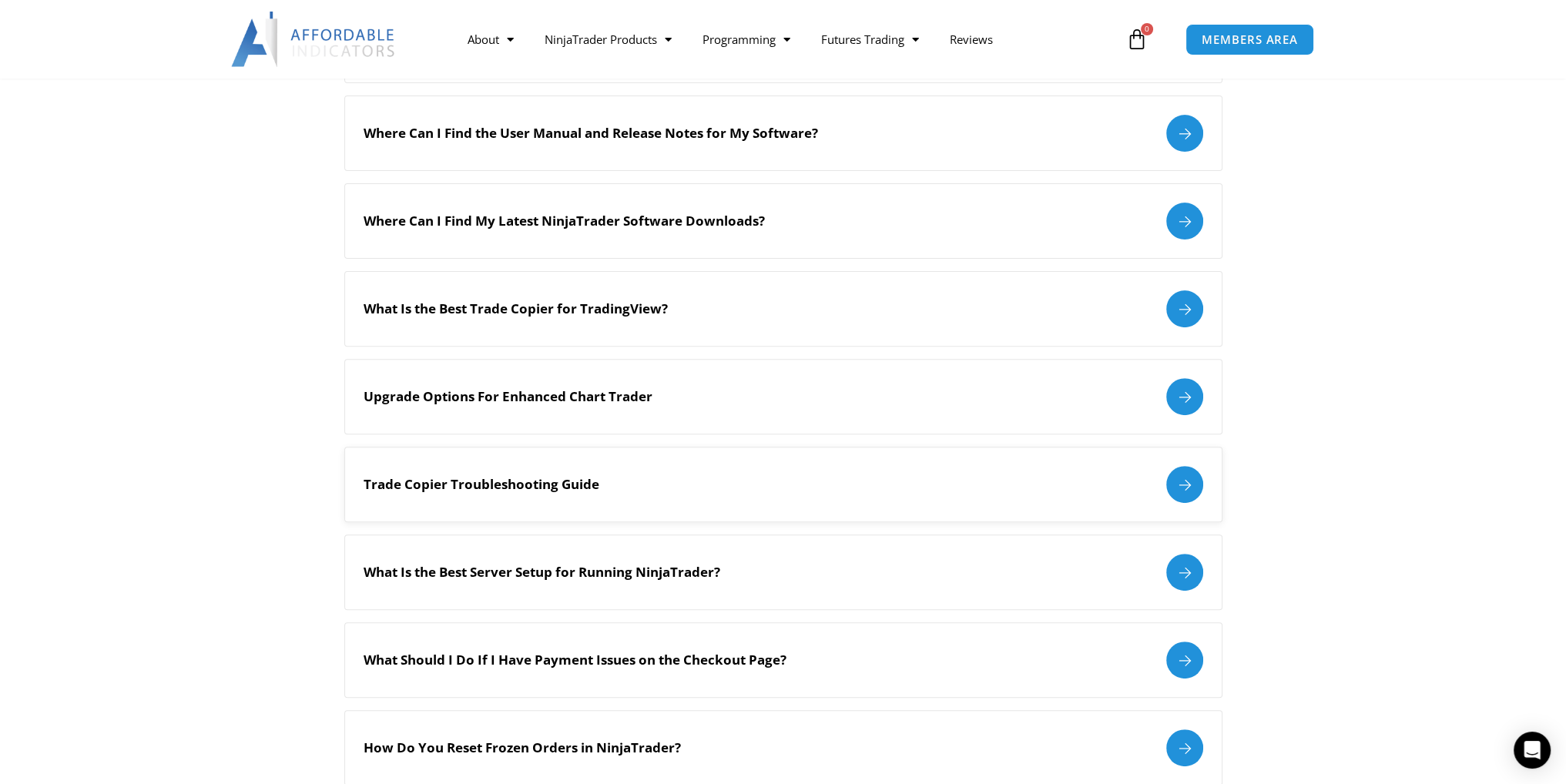
click at [683, 500] on div "Trade Copier Troubleshooting Guide" at bounding box center [783, 485] width 840 height 37
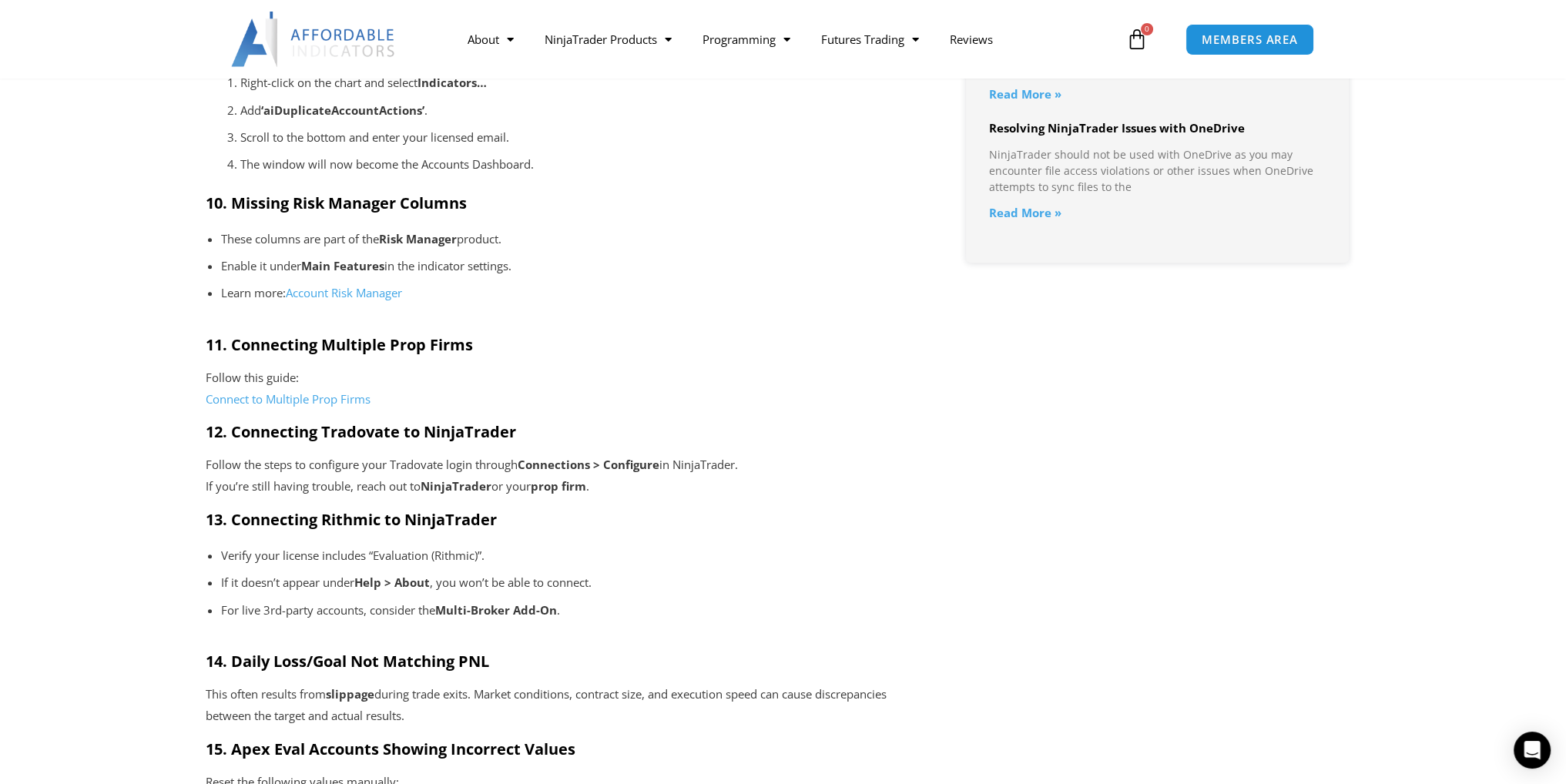
scroll to position [1839, 0]
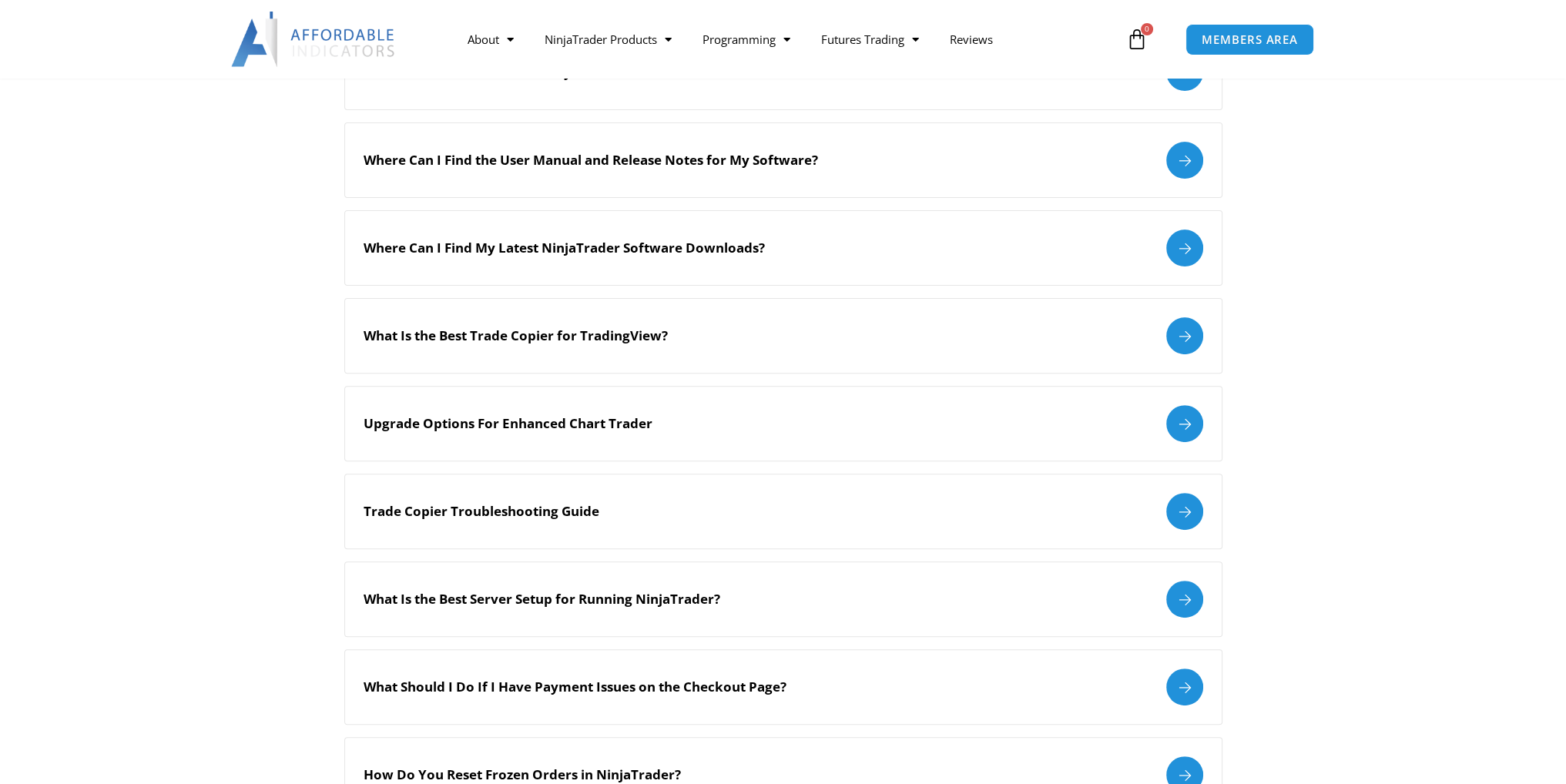
scroll to position [681, 0]
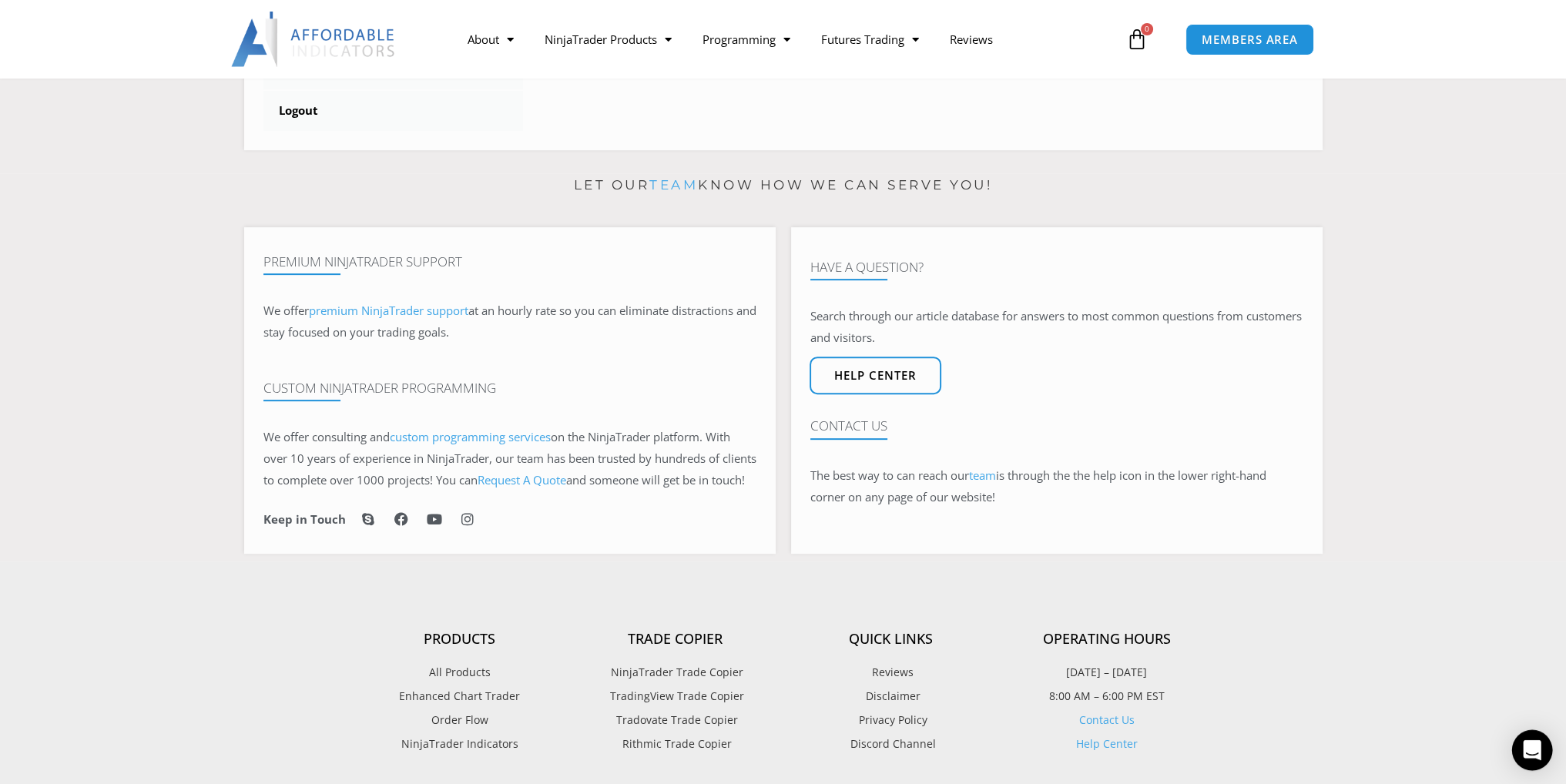
click at [1529, 746] on icon "Open Intercom Messenger" at bounding box center [1532, 750] width 18 height 20
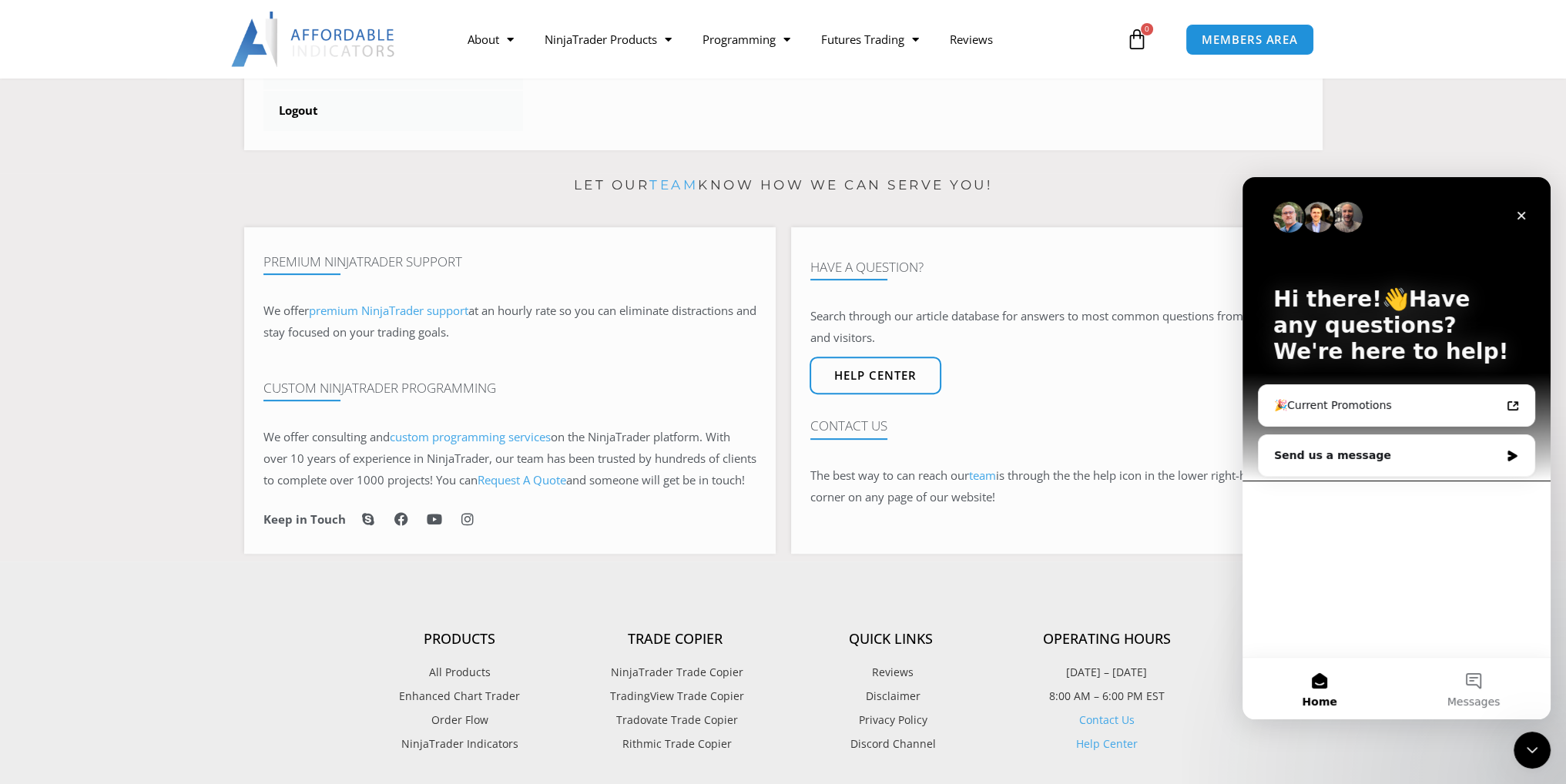
click at [1359, 612] on div "Hi there!👋Have any questions? We're here to help! 🎉Current Promotions Send us a…" at bounding box center [1397, 417] width 309 height 480
click at [1342, 404] on div "🎉Current Promotions" at bounding box center [1387, 405] width 226 height 17
click at [1329, 452] on div "Send us a message" at bounding box center [1387, 456] width 225 height 17
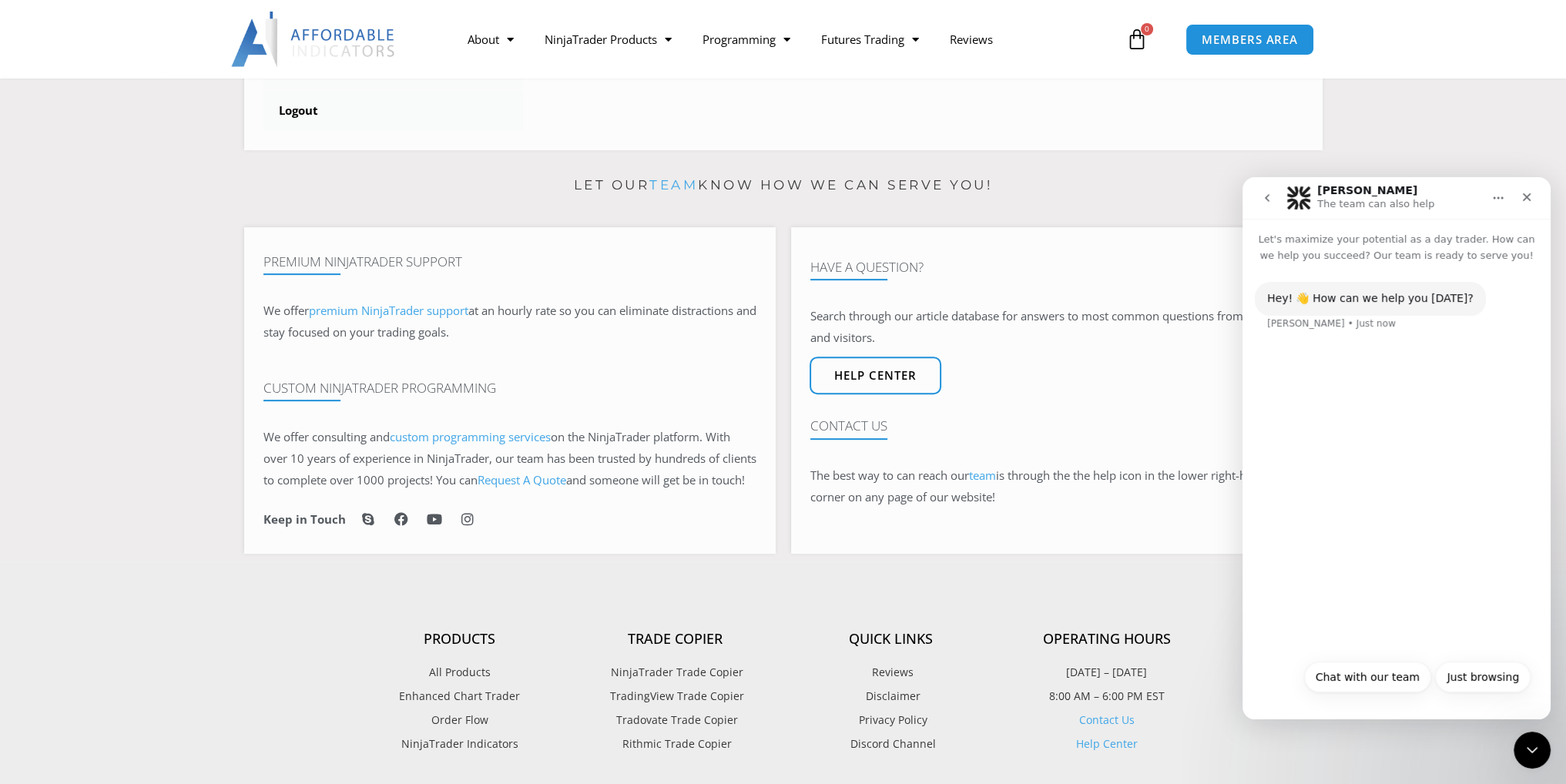
click at [1339, 425] on div "Hey! 👋 How can we help you today? Solomon • Just now" at bounding box center [1397, 457] width 309 height 388
click at [1380, 335] on div "Hey! 👋 How can we help you today? Solomon • Just now" at bounding box center [1396, 315] width 284 height 67
click at [1354, 678] on button "Chat with our team" at bounding box center [1368, 676] width 127 height 30
click at [1440, 392] on div "Typing" at bounding box center [1396, 416] width 284 height 59
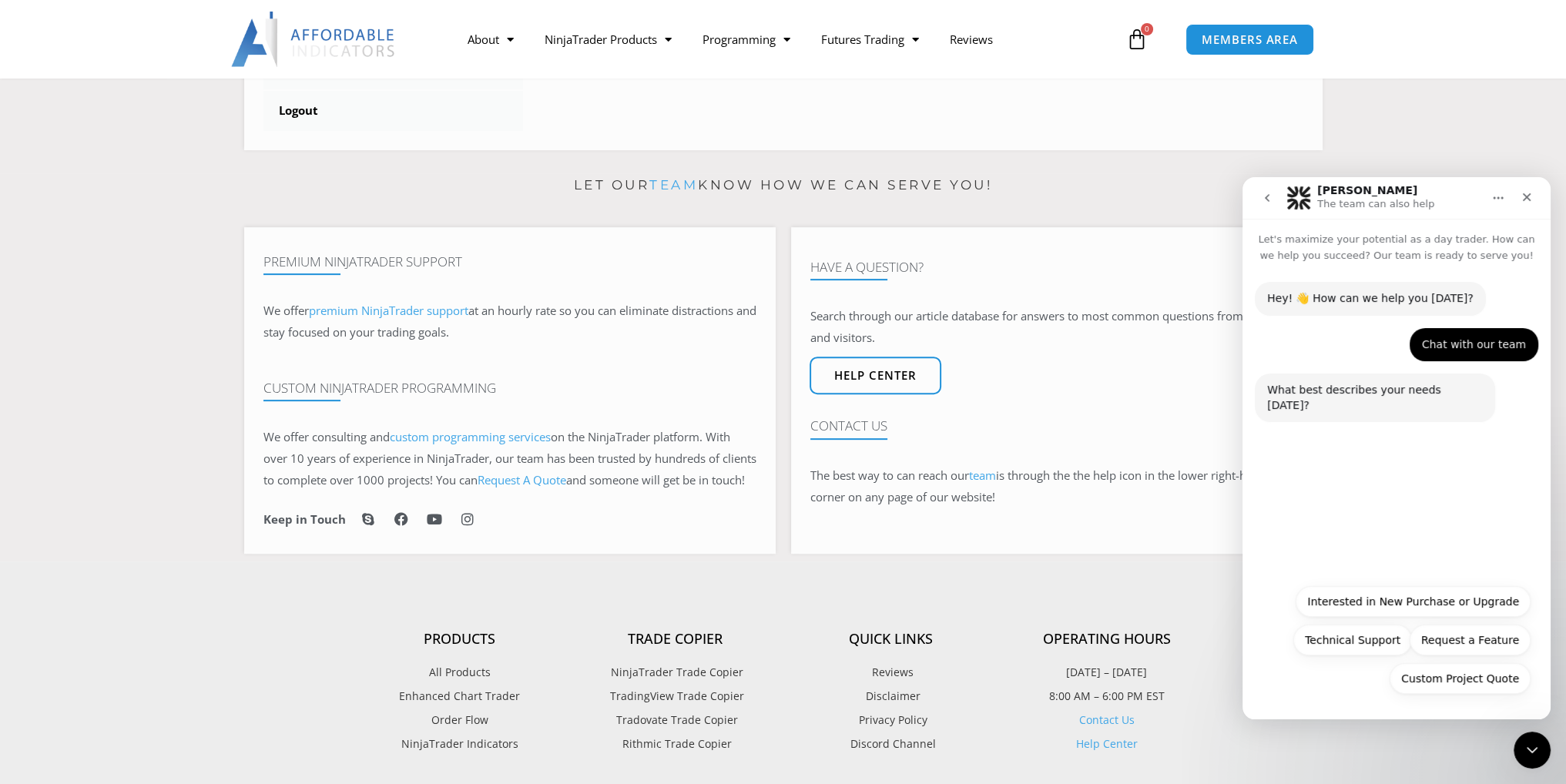
click at [1410, 433] on div "Hey! 👋 How can we help you today? Solomon • Just now Chat with our team Parmind…" at bounding box center [1397, 419] width 309 height 313
click at [1336, 645] on button "Technical Support" at bounding box center [1353, 639] width 118 height 30
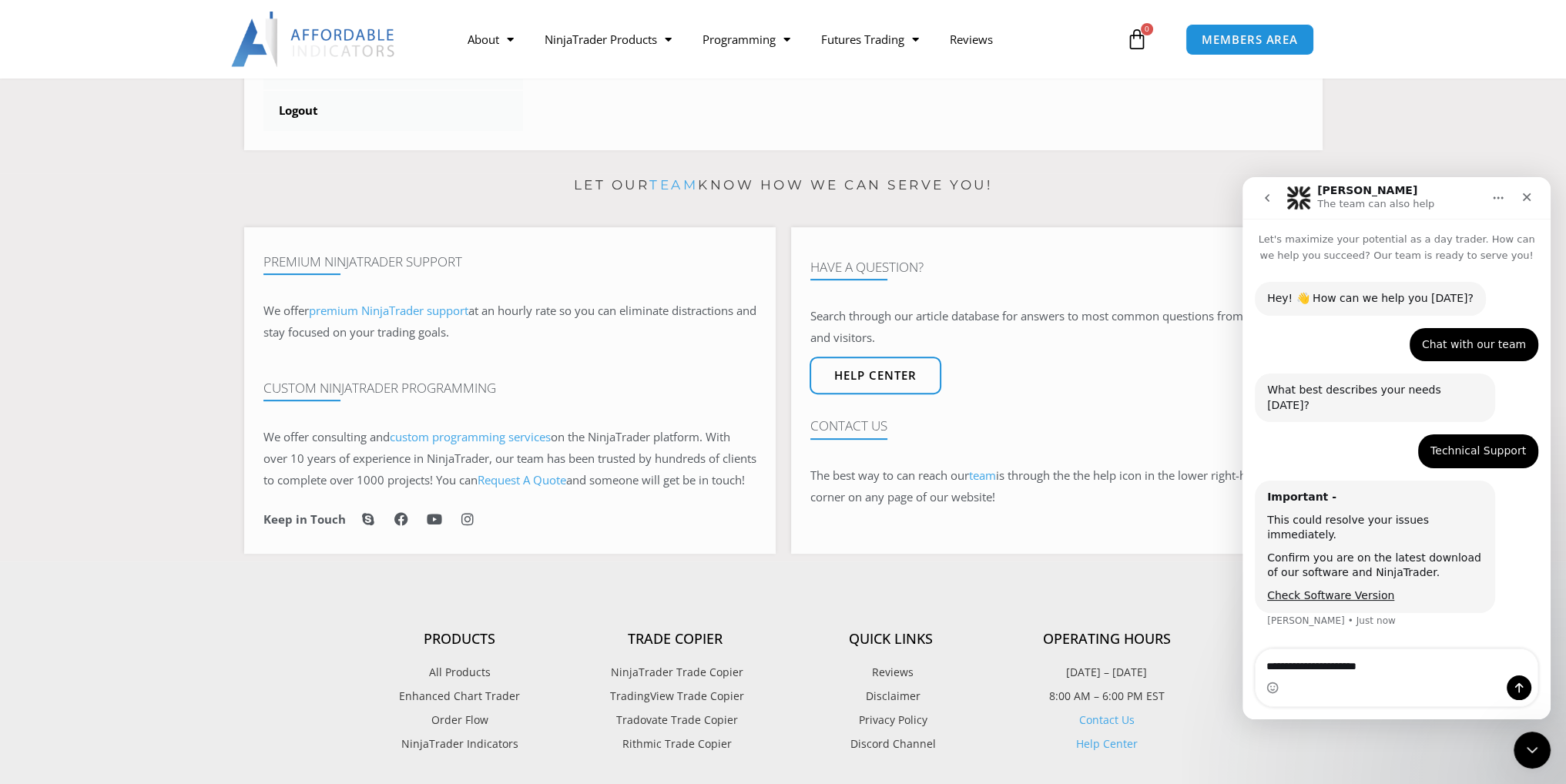
type textarea "**********"
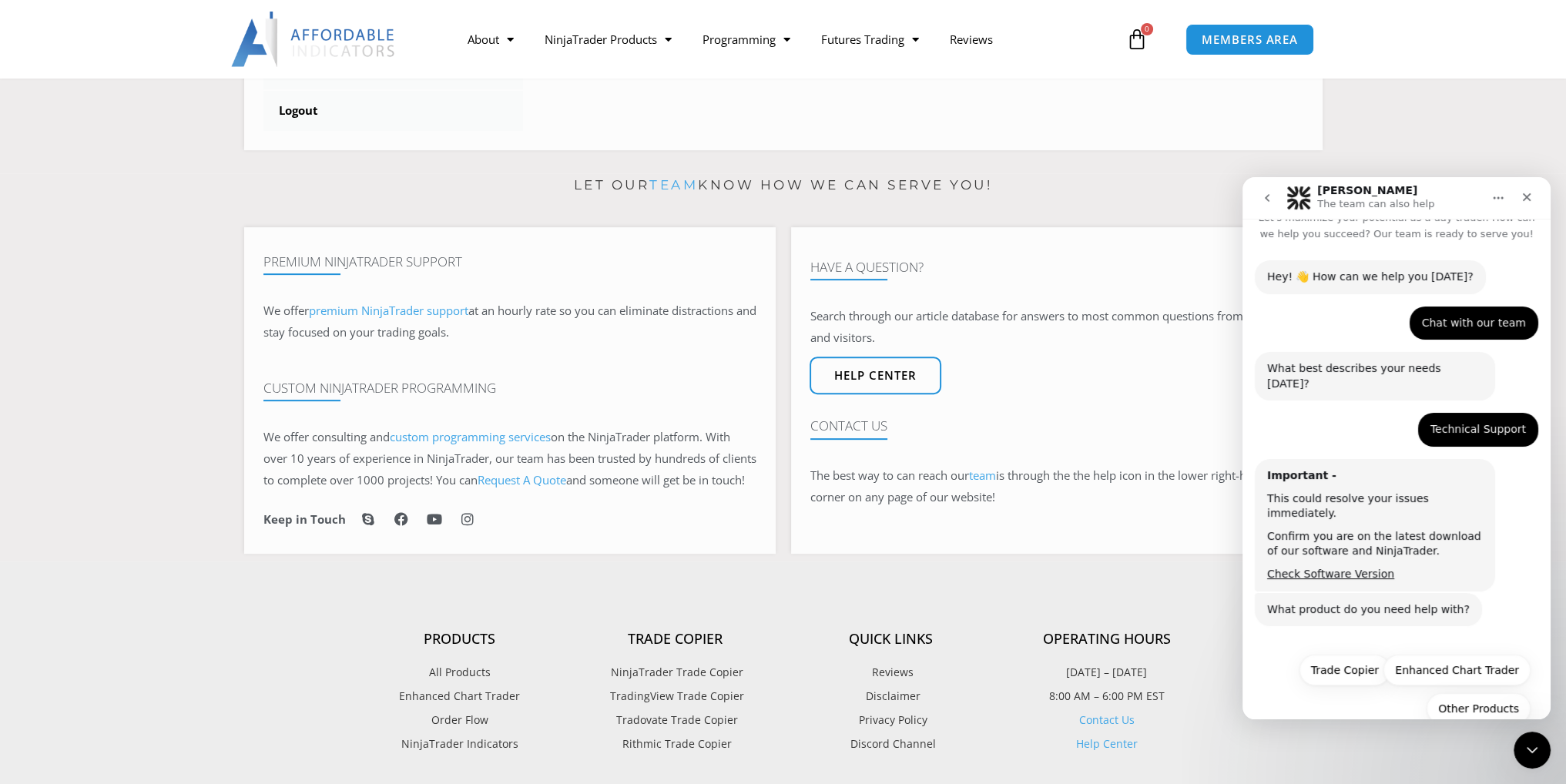
click at [1336, 655] on button "Trade Copier" at bounding box center [1345, 669] width 91 height 30
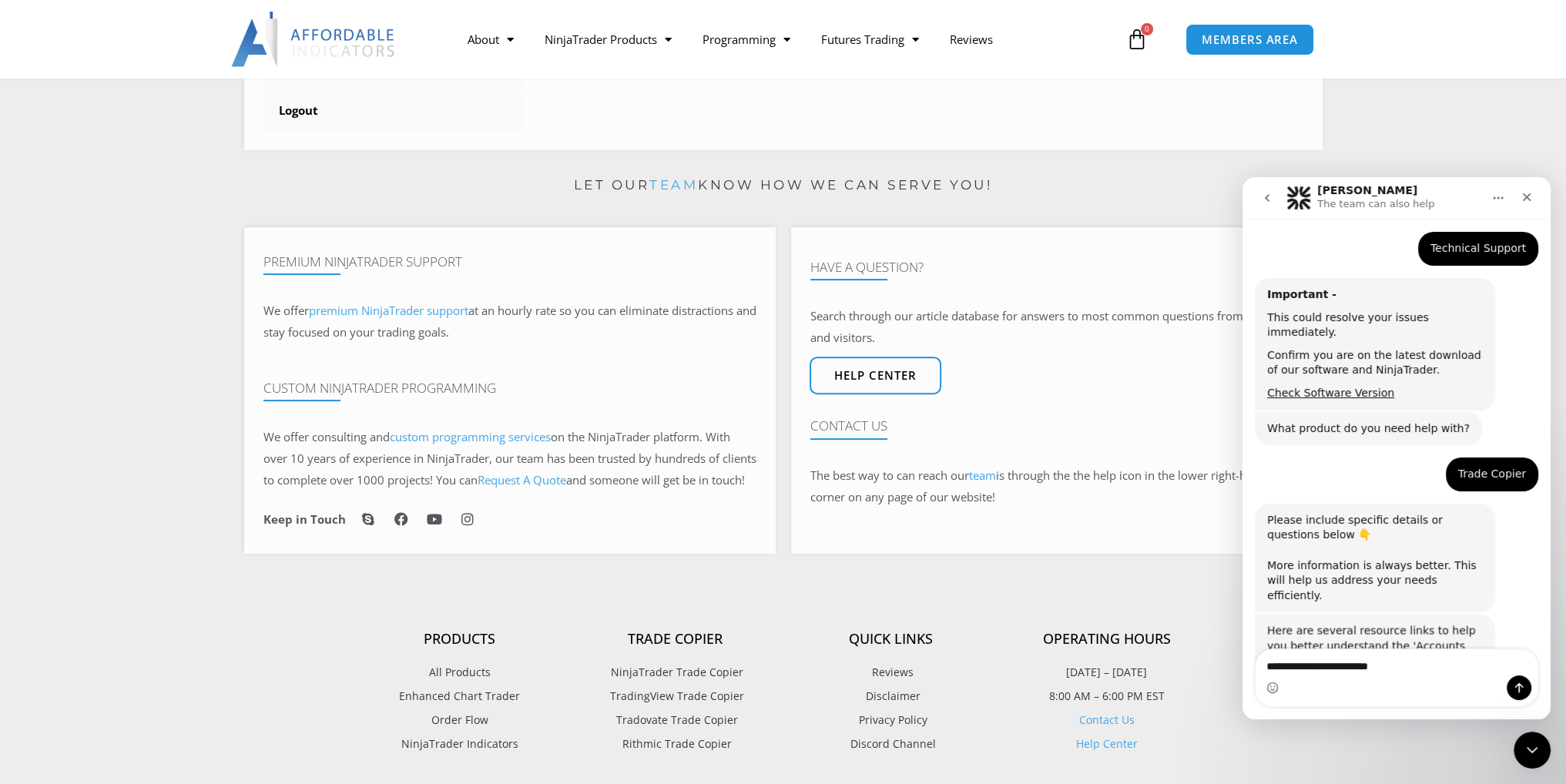
scroll to position [355, 0]
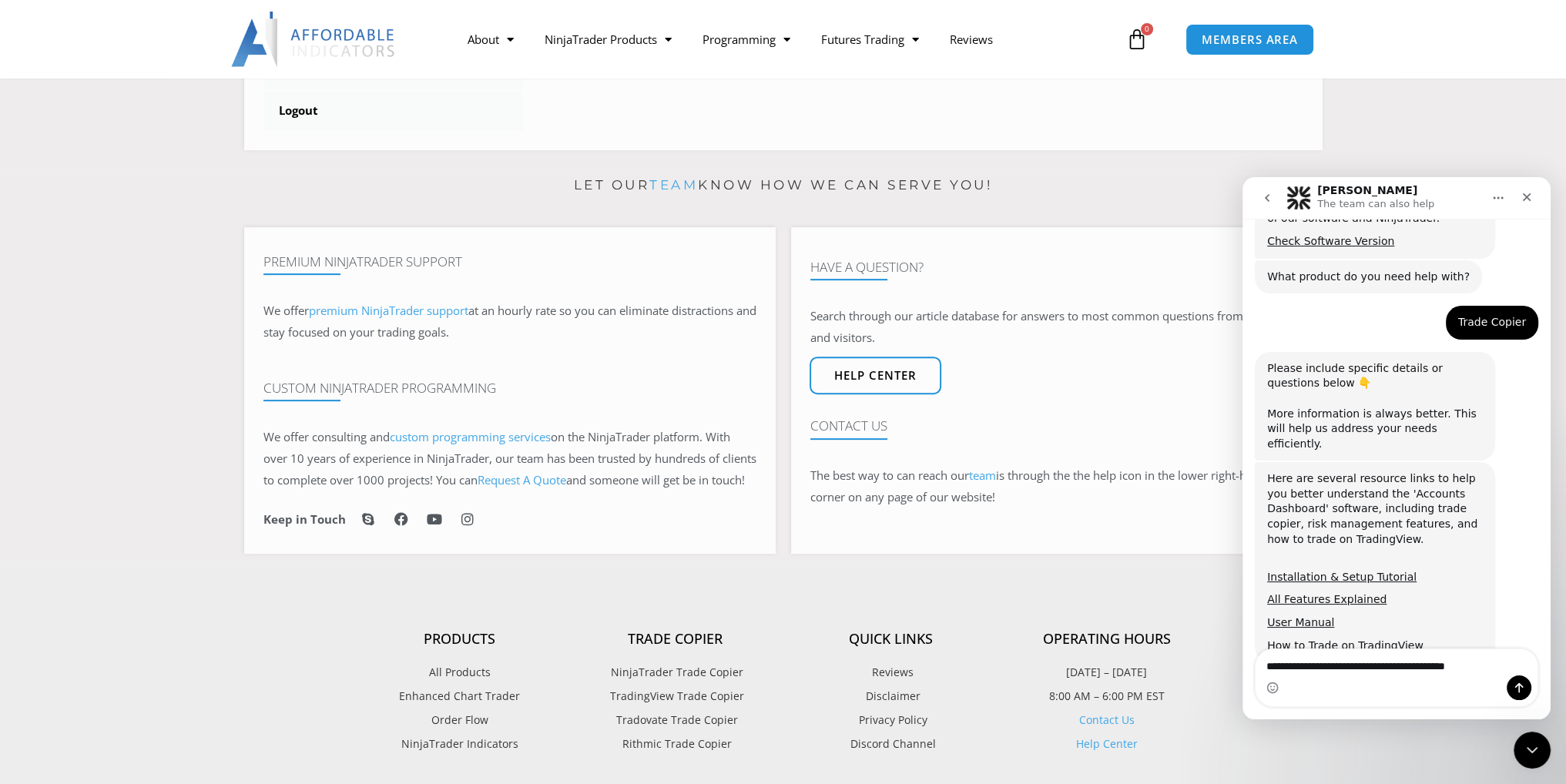
type textarea "**********"
click at [1525, 685] on button "Send a message…" at bounding box center [1519, 687] width 25 height 25
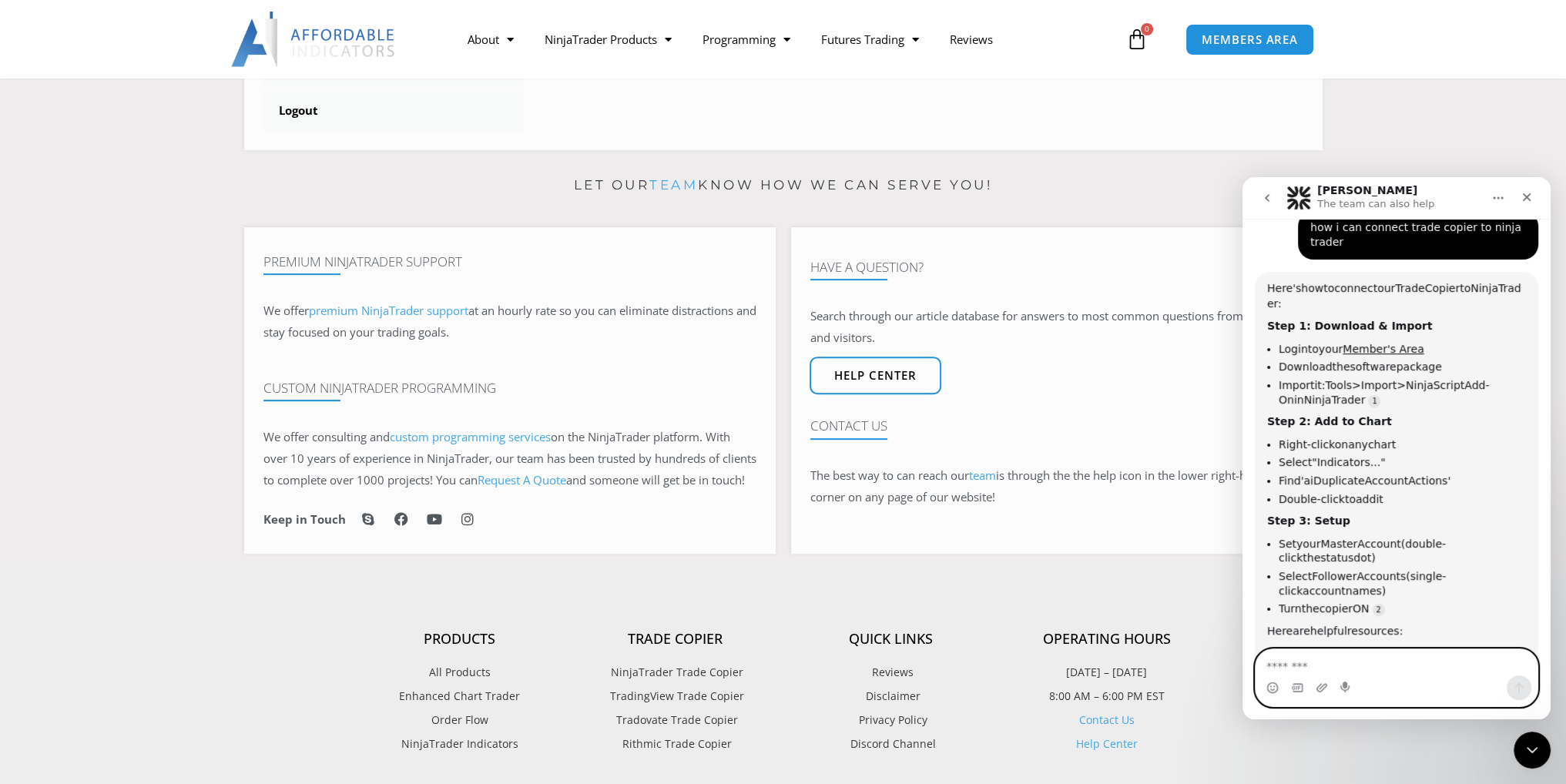
scroll to position [851, 0]
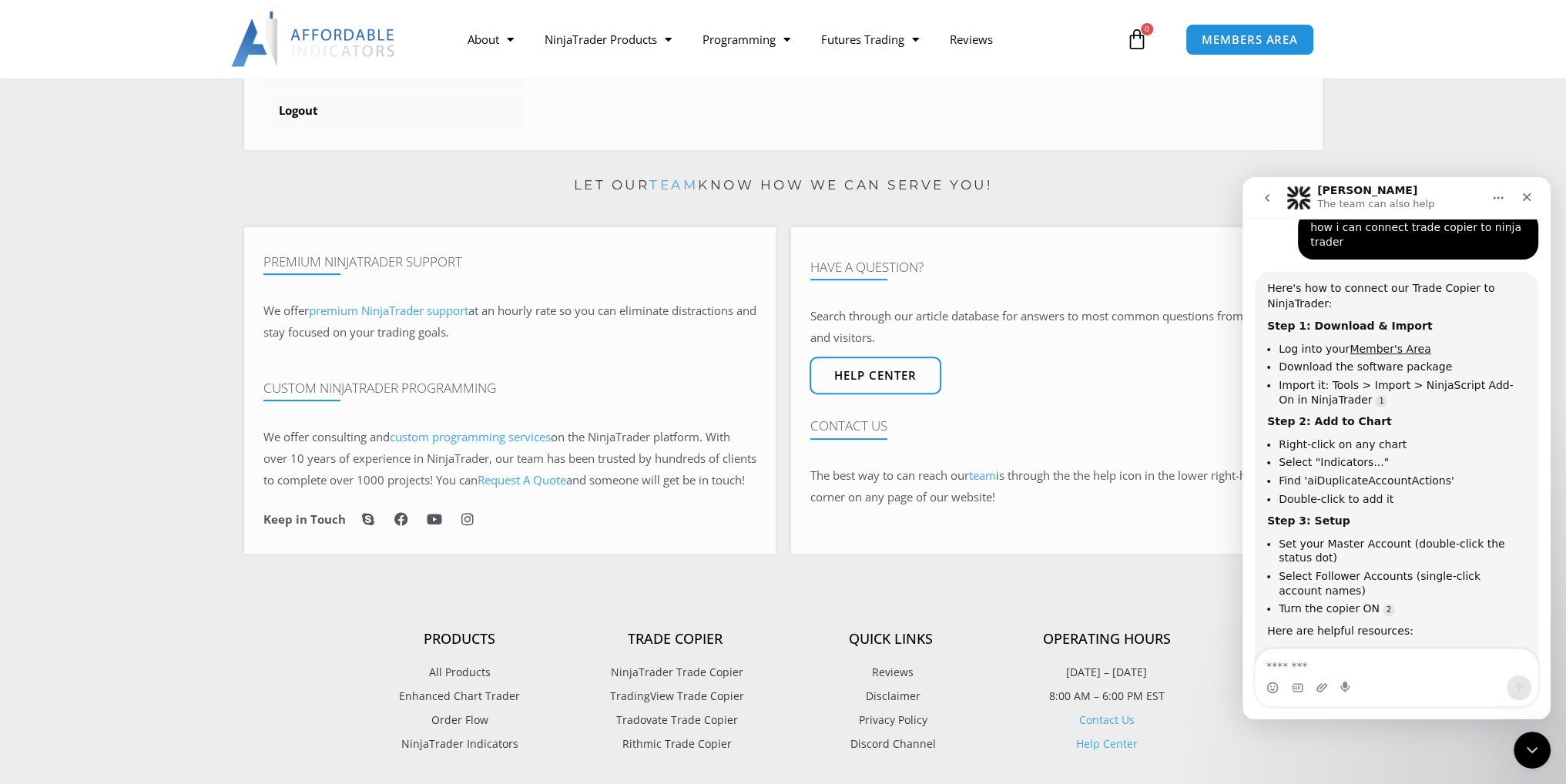
click at [1351, 647] on link "Installation & Setup Tutorial" at bounding box center [1342, 653] width 150 height 12
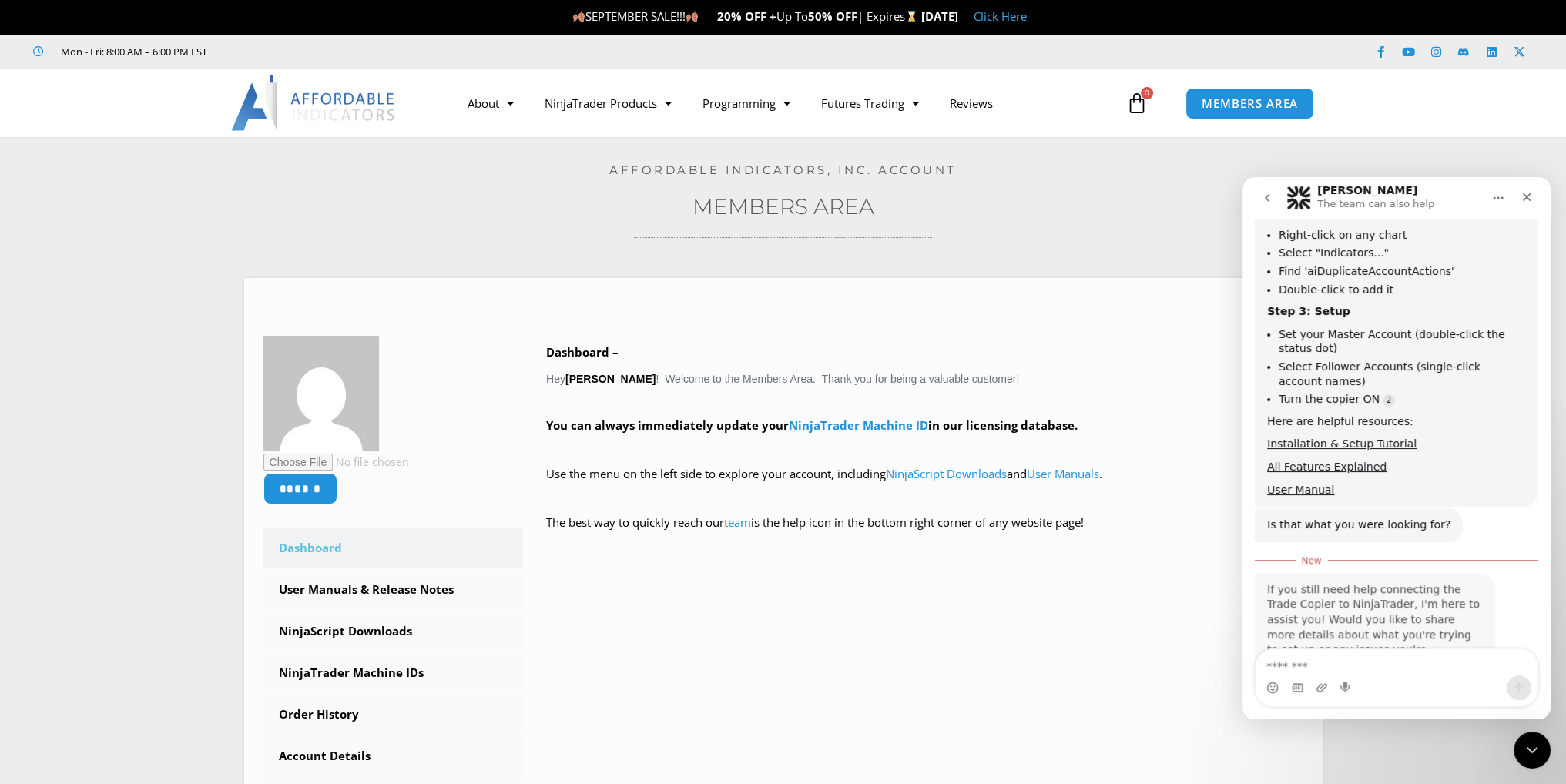
scroll to position [2, 0]
click at [336, 631] on link "NinjaScript Downloads" at bounding box center [394, 631] width 261 height 40
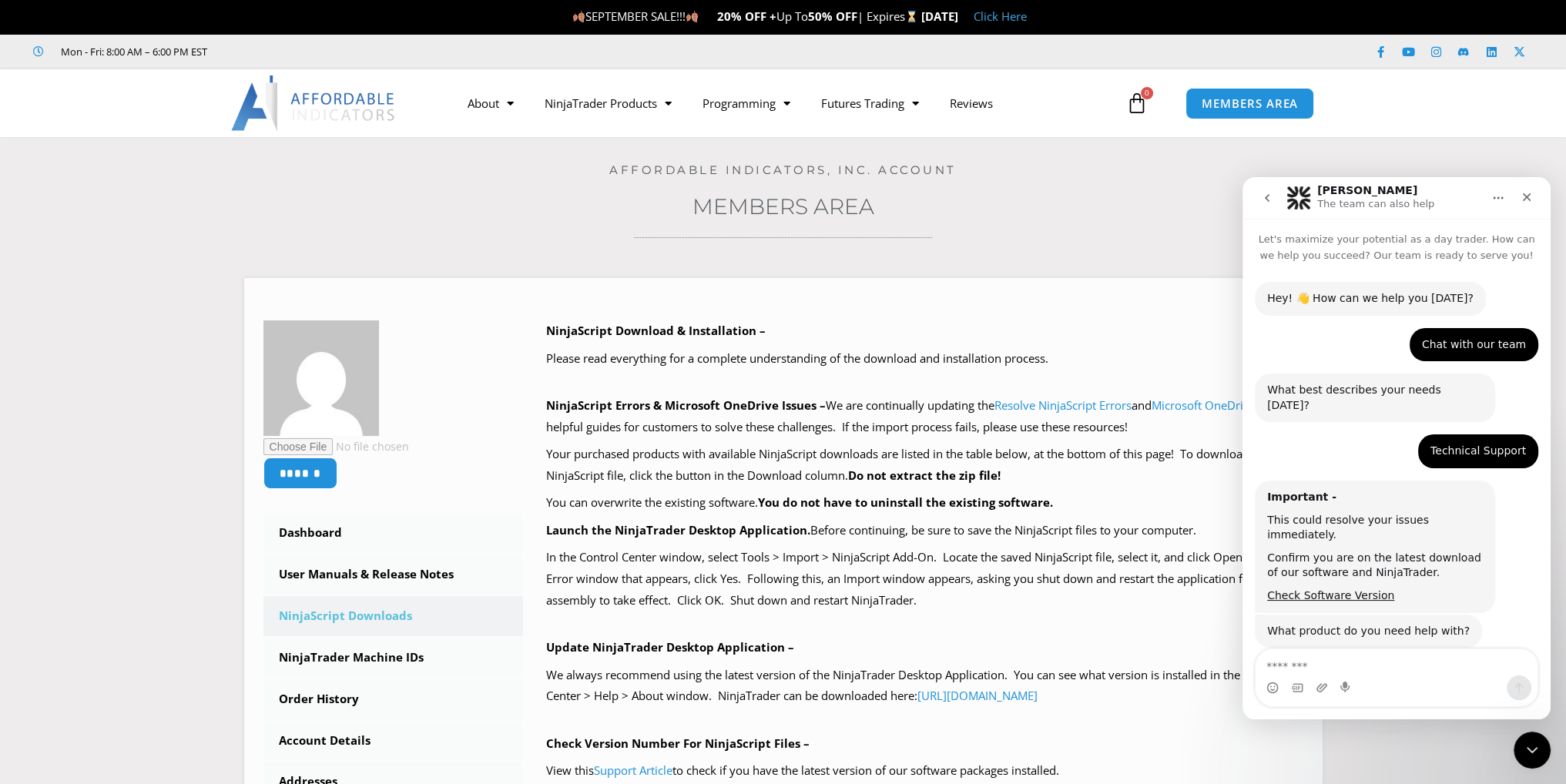
scroll to position [1038, 0]
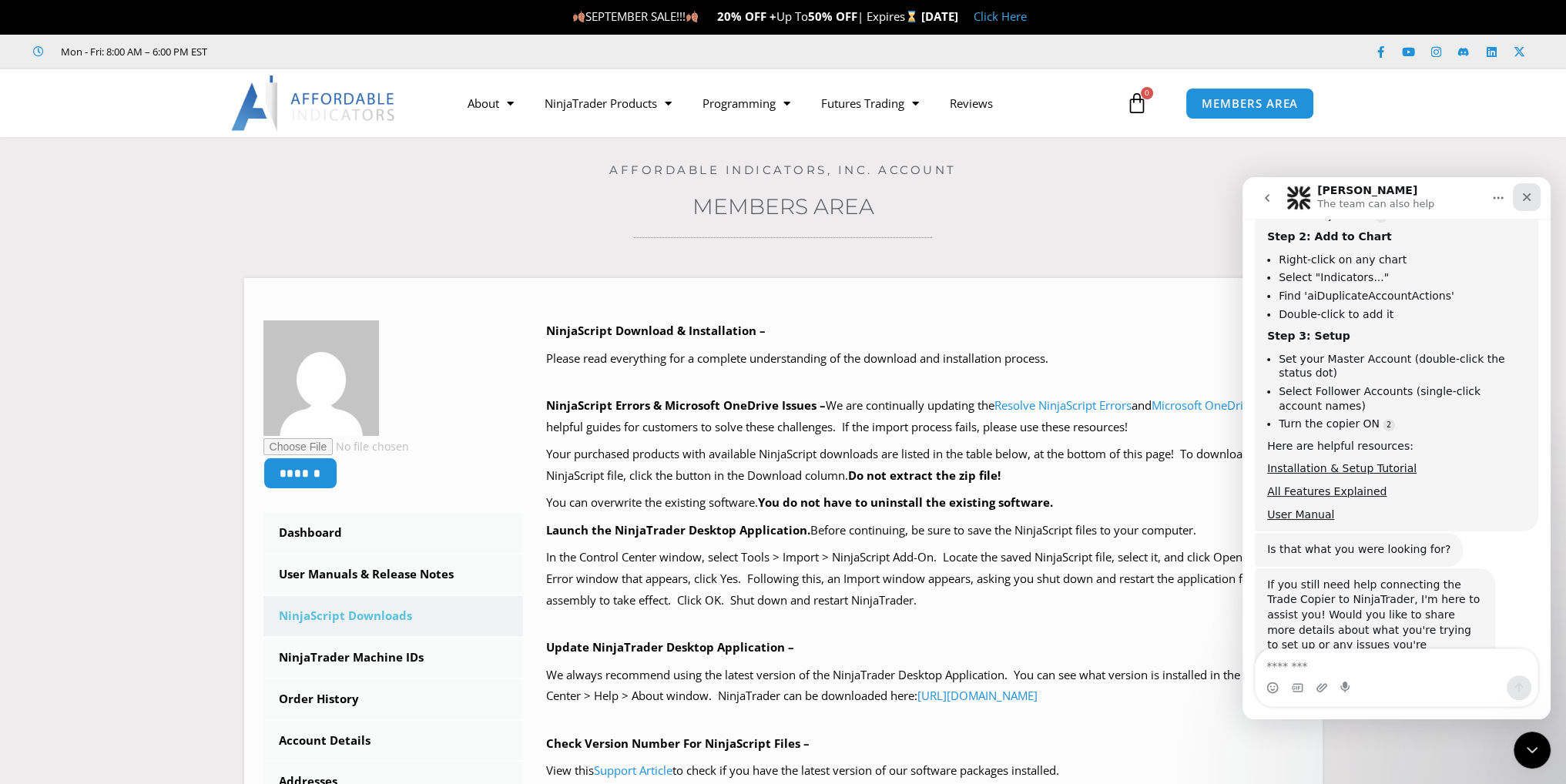
click at [1525, 193] on icon "Close" at bounding box center [1526, 197] width 12 height 12
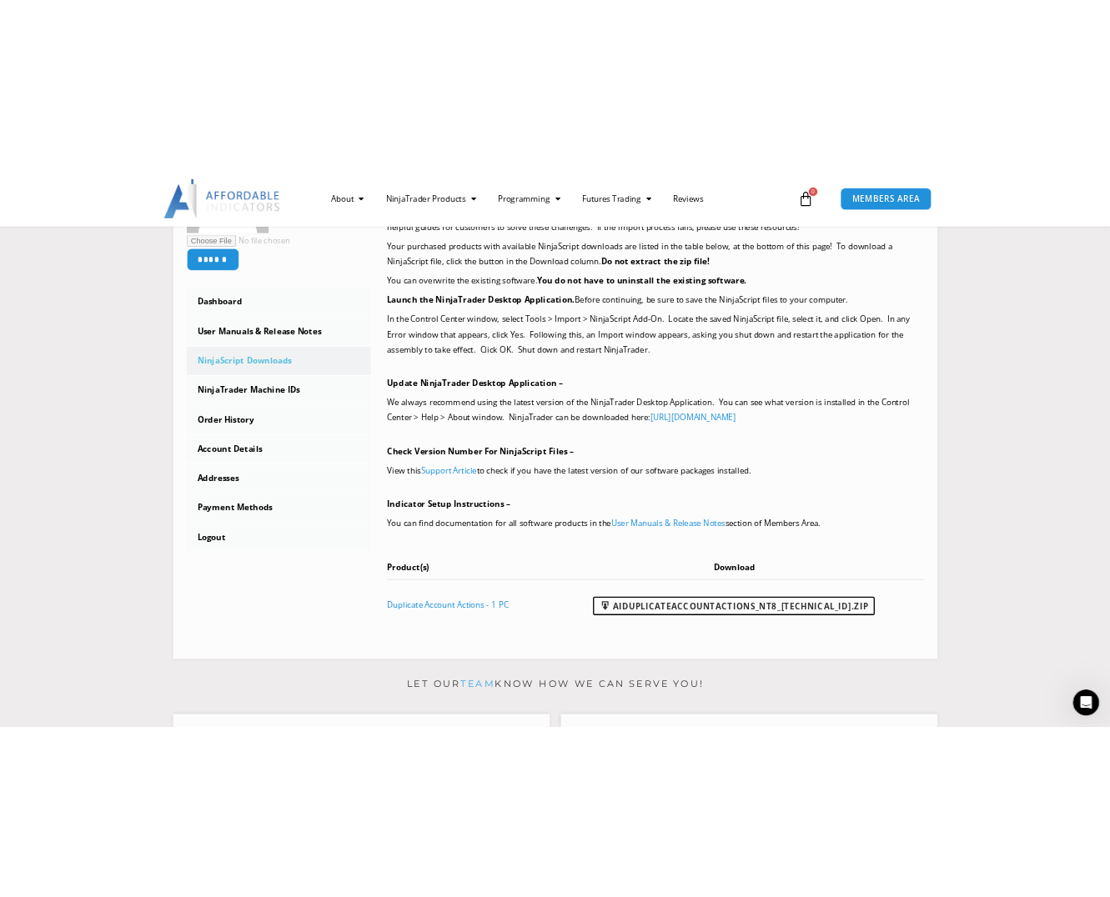
scroll to position [395, 0]
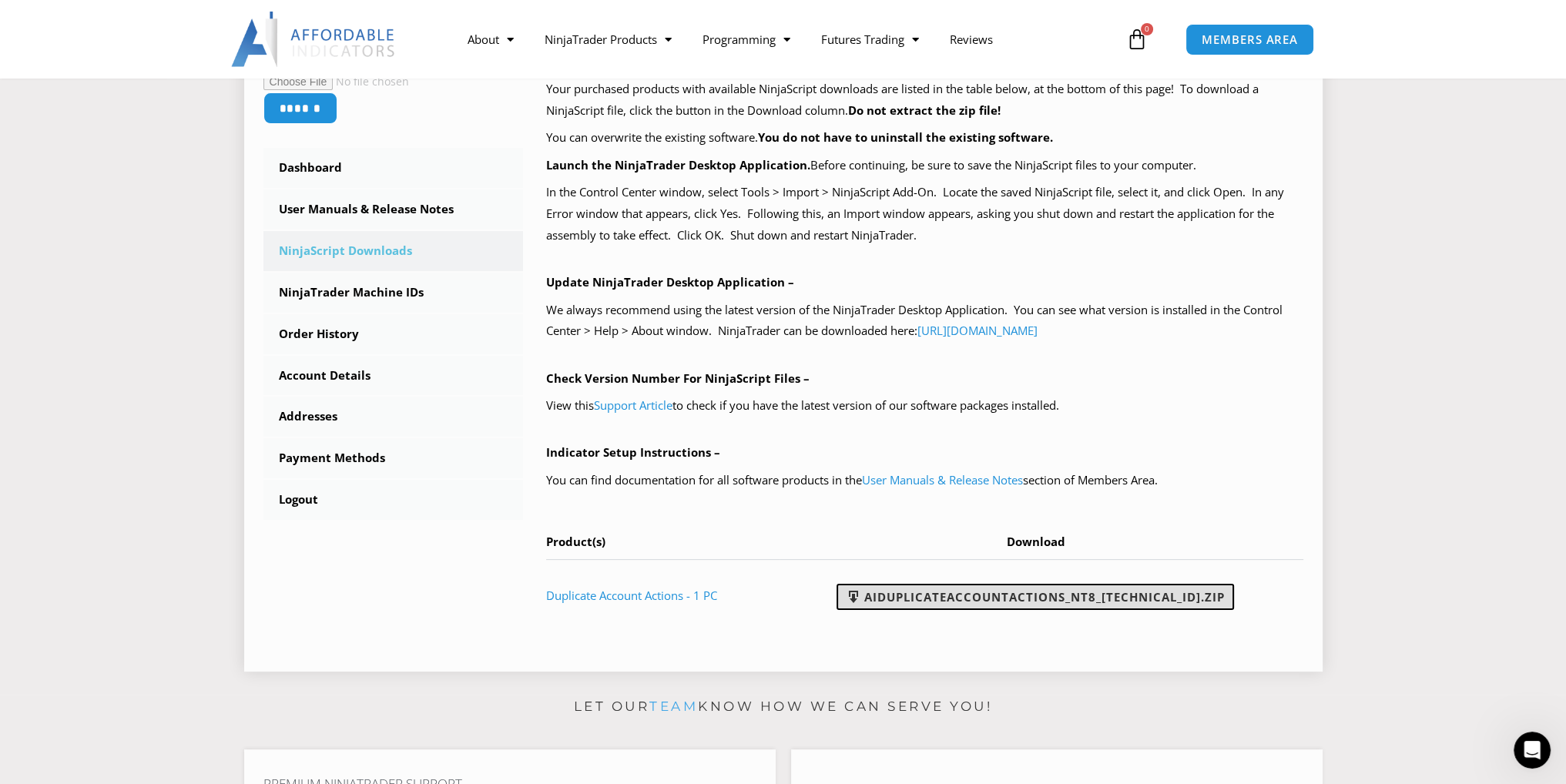
click at [1147, 592] on link "AIDuplicateAccountActions_NT8_25.2.5.1.zip" at bounding box center [1036, 597] width 397 height 26
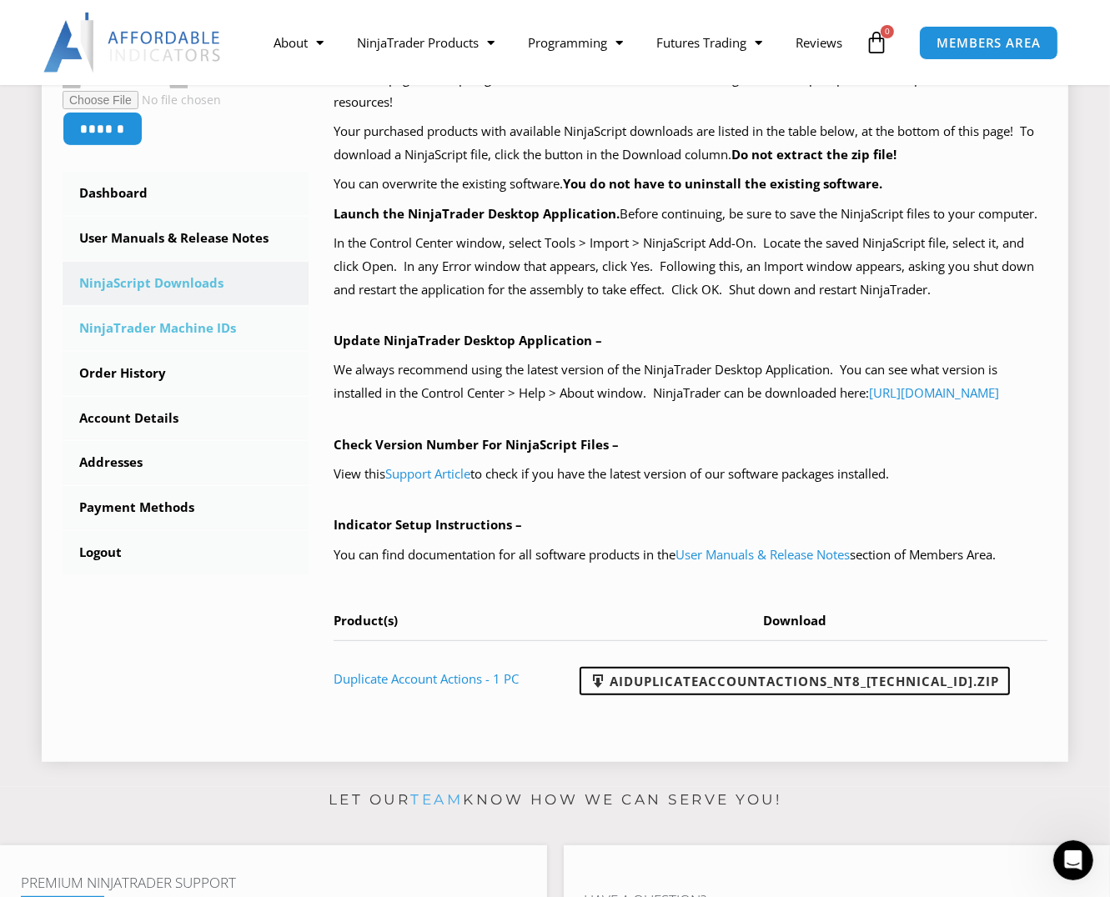
click at [133, 328] on link "NinjaTrader Machine IDs" at bounding box center [186, 328] width 246 height 43
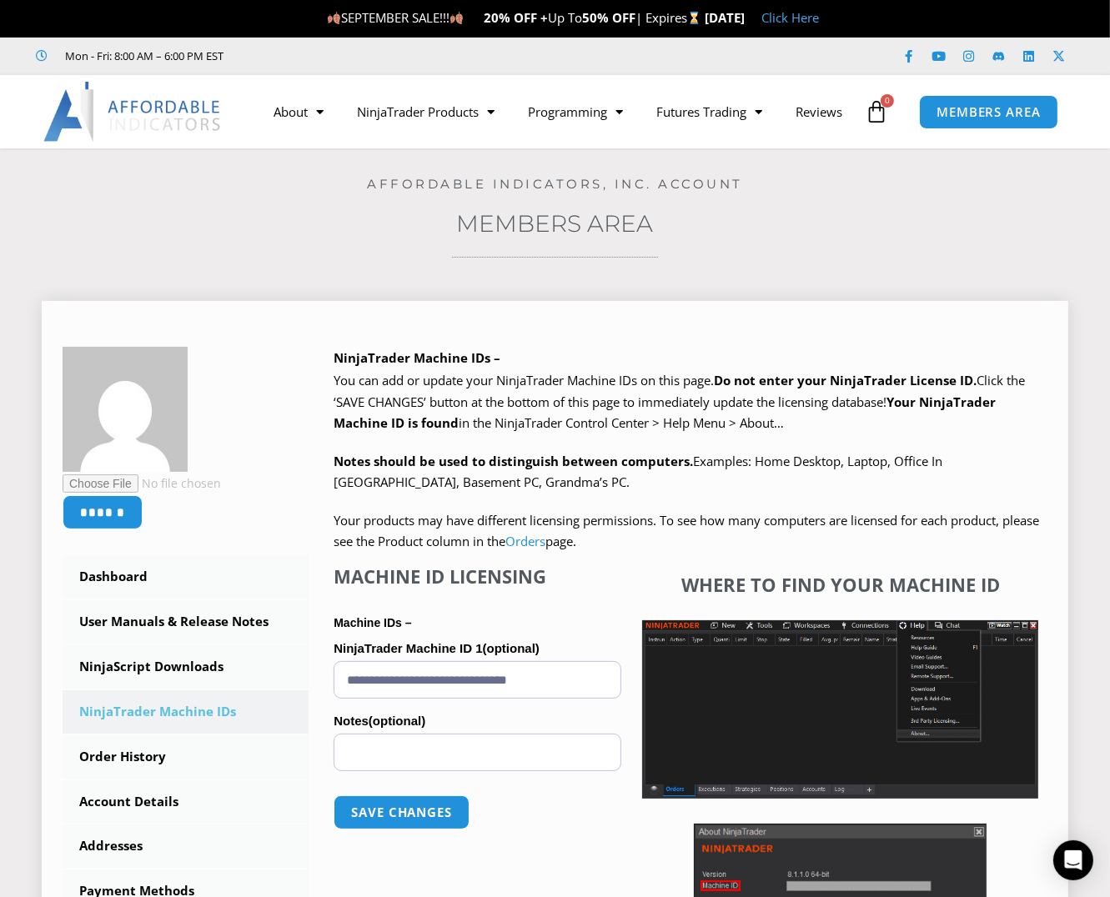
drag, startPoint x: 341, startPoint y: 682, endPoint x: 645, endPoint y: 655, distance: 305.6
click at [645, 655] on div "**********" at bounding box center [691, 785] width 714 height 441
click at [630, 606] on div "Where to find your Machine ID" at bounding box center [833, 785] width 425 height 441
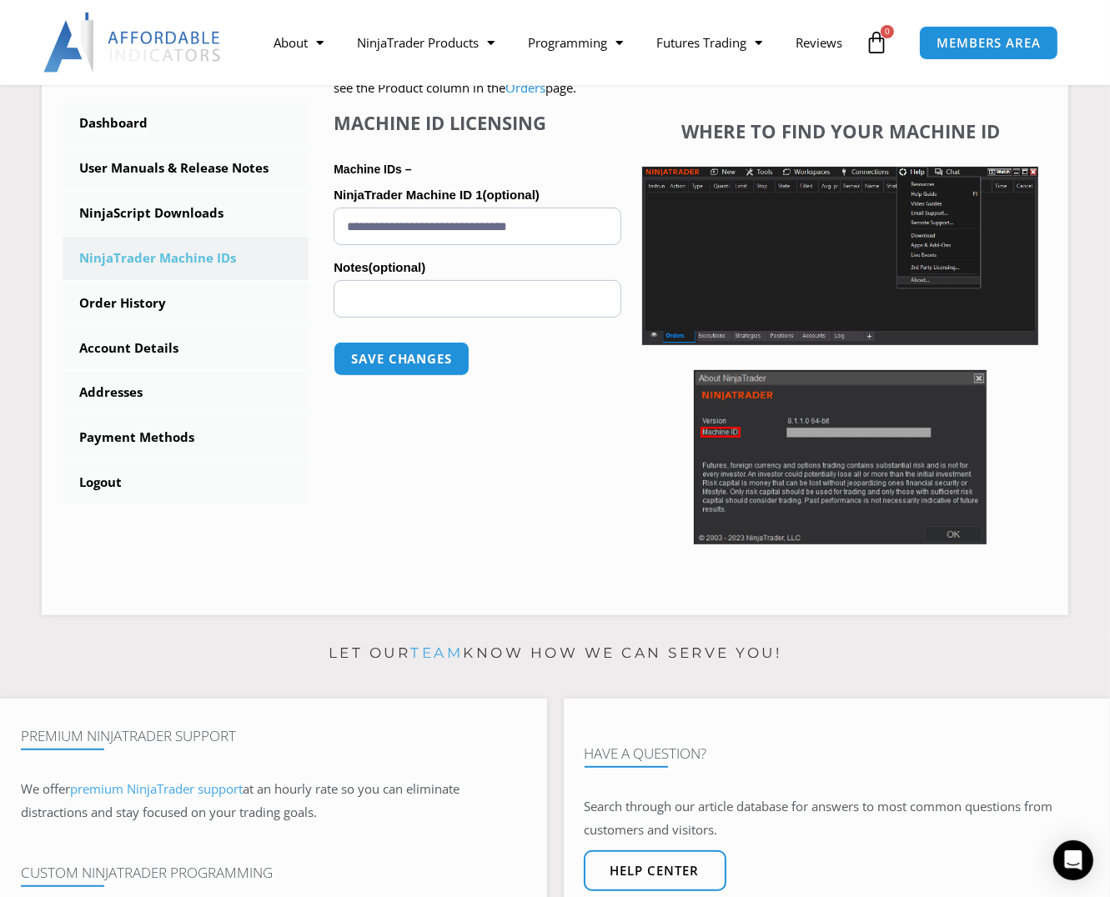
scroll to position [465, 0]
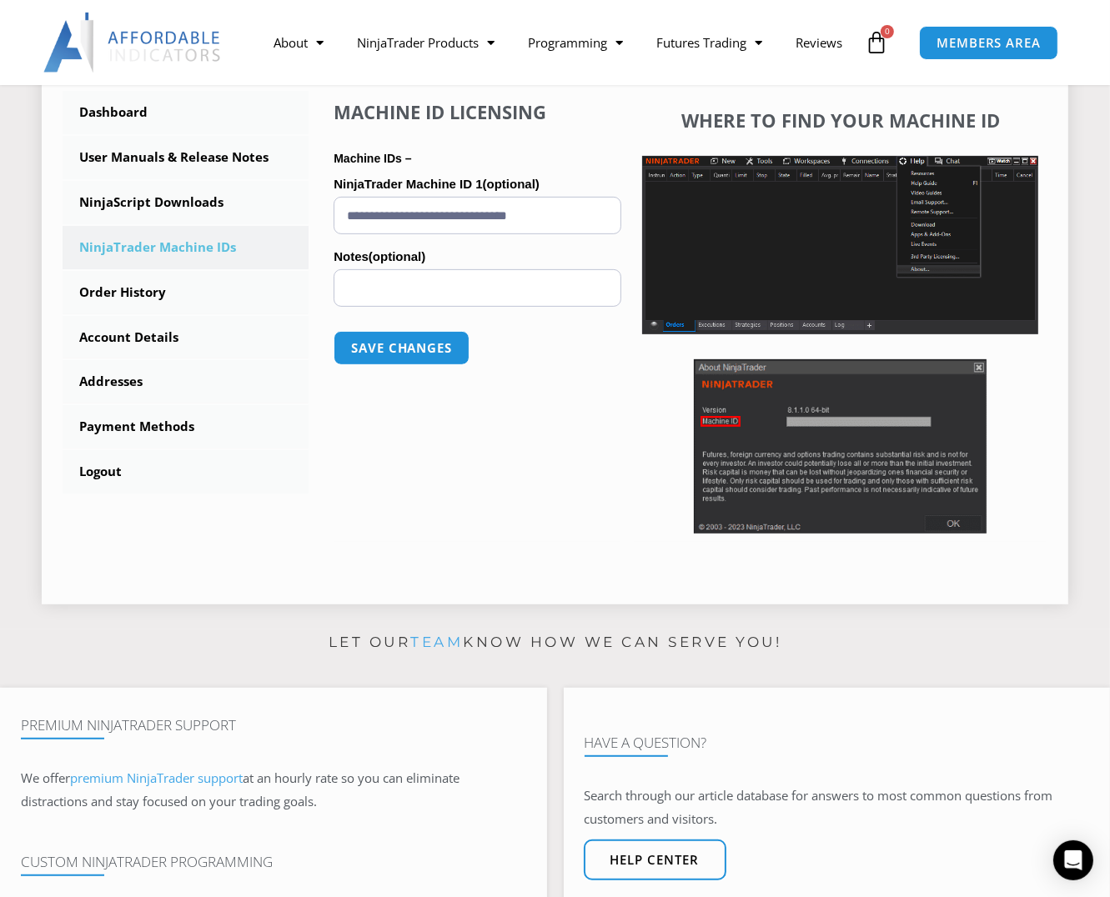
click at [839, 421] on img at bounding box center [840, 446] width 293 height 174
click at [799, 426] on img at bounding box center [840, 446] width 293 height 174
click at [412, 347] on button "Save changes" at bounding box center [401, 348] width 143 height 36
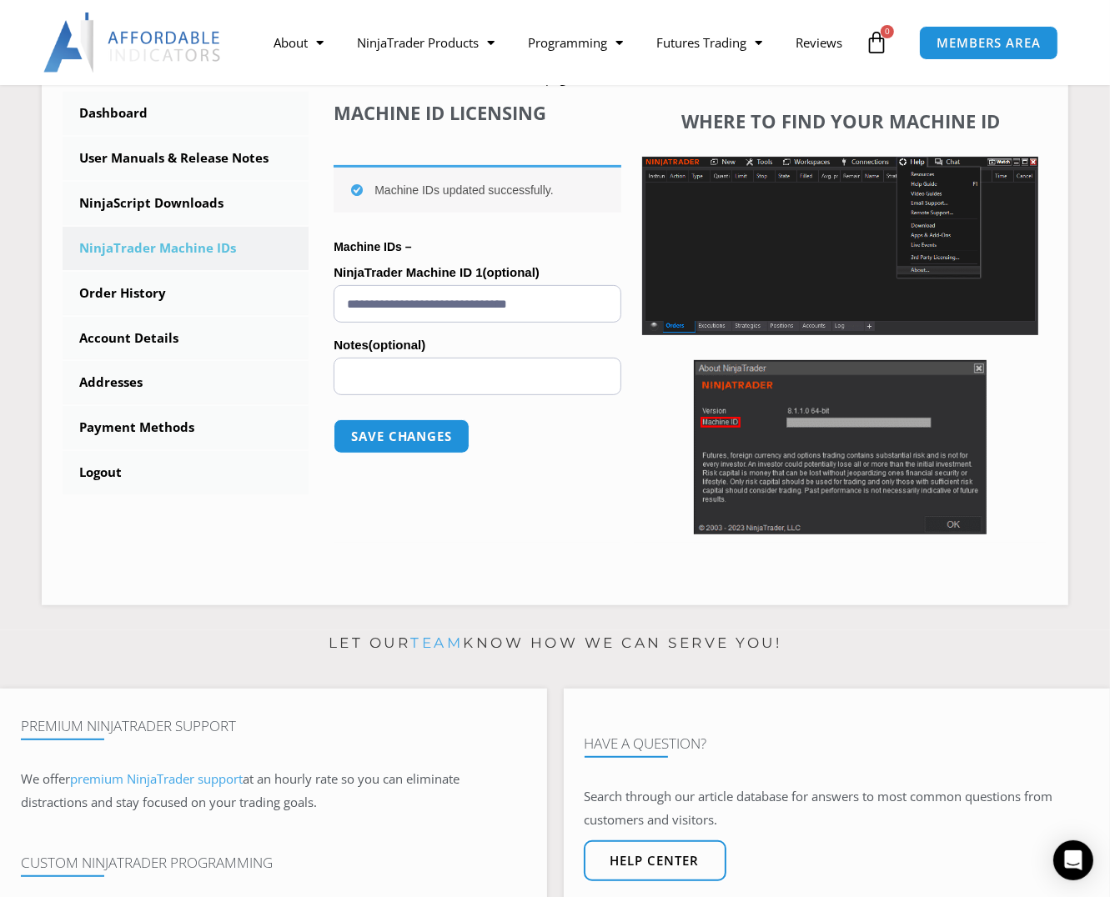
scroll to position [459, 0]
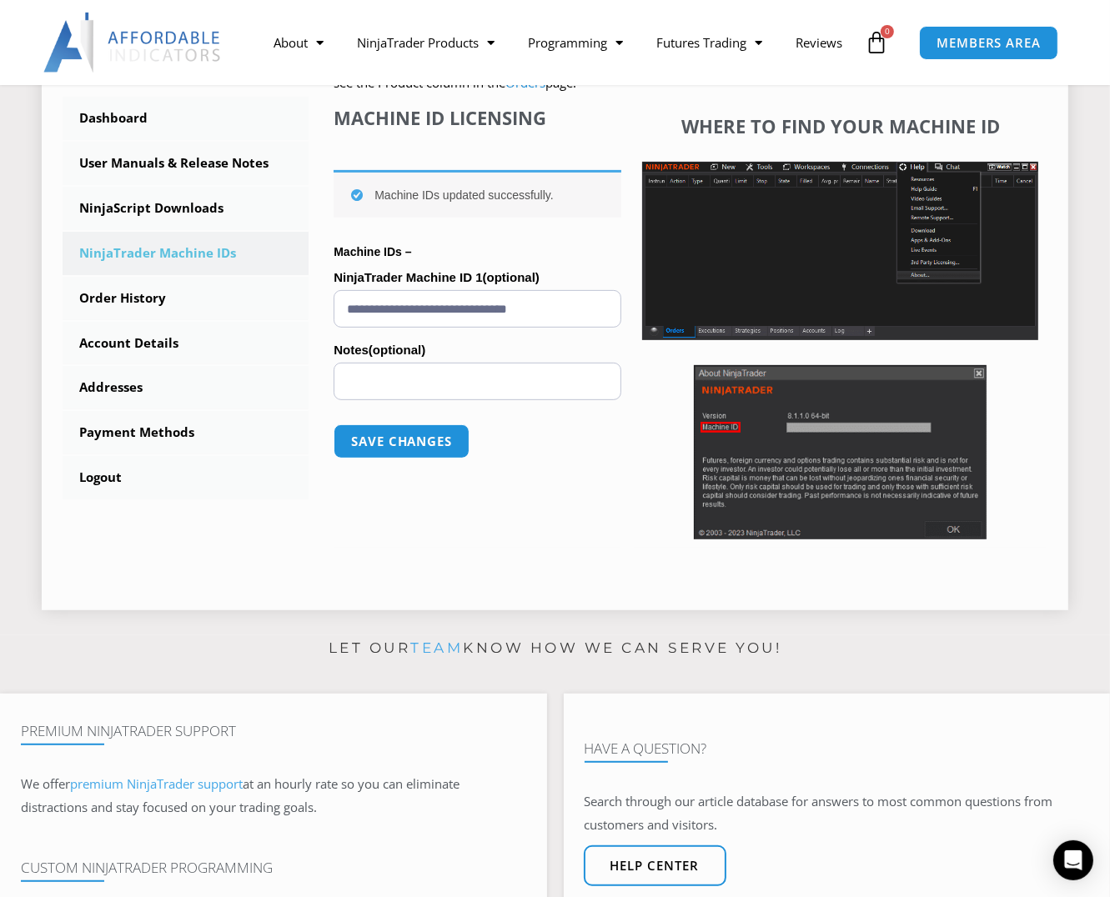
click at [608, 480] on div "**********" at bounding box center [478, 327] width 288 height 441
click at [197, 172] on link "User Manuals & Release Notes" at bounding box center [186, 163] width 246 height 43
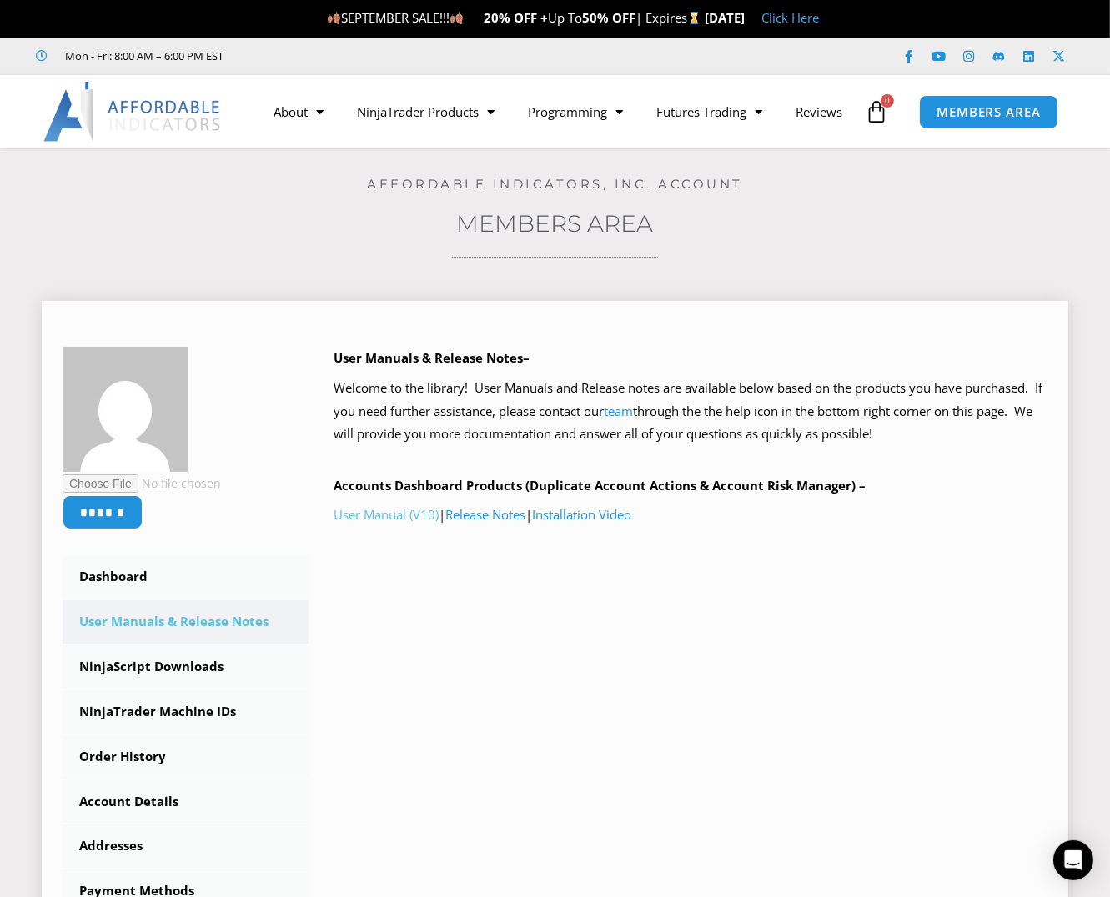
click at [381, 519] on link "User Manual (V10)" at bounding box center [386, 514] width 105 height 17
click at [604, 517] on link "Installation Video" at bounding box center [581, 514] width 99 height 17
click at [277, 364] on div "******" at bounding box center [175, 438] width 225 height 183
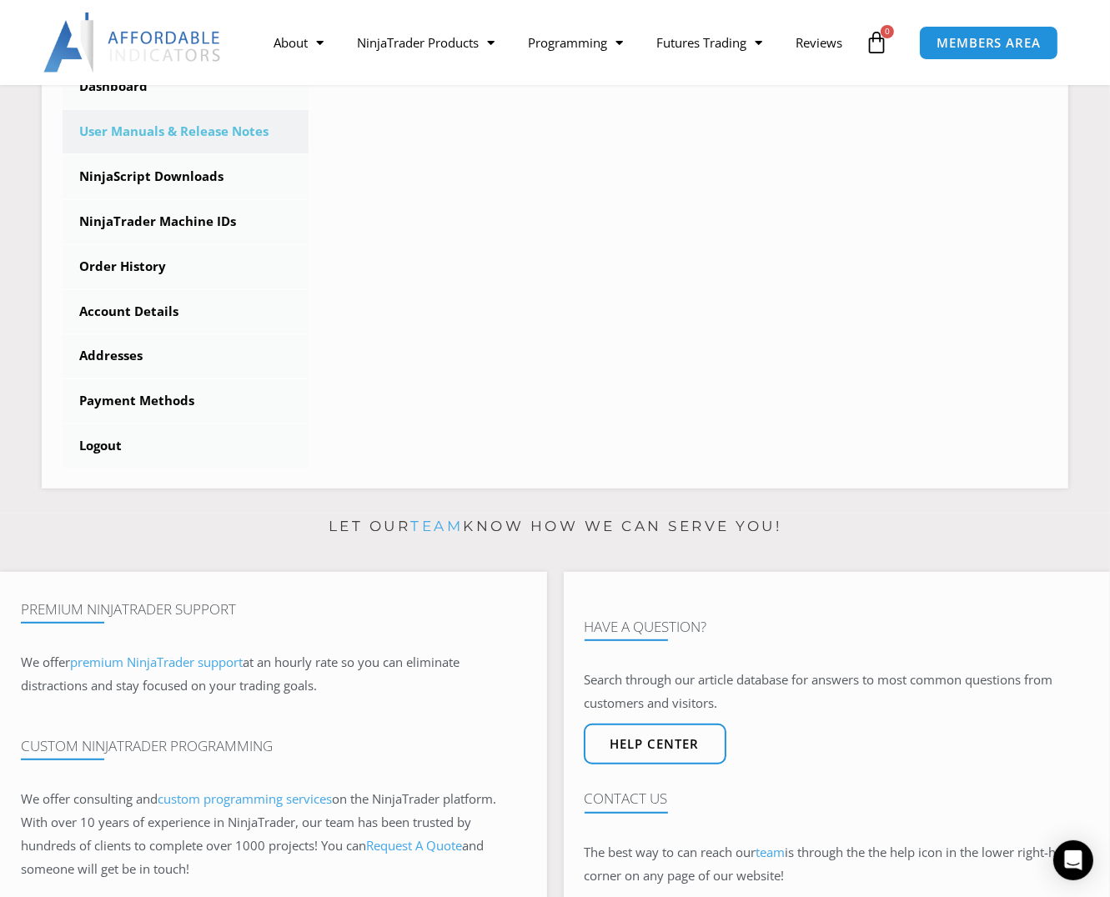
scroll to position [492, 0]
click at [100, 444] on link "Logout" at bounding box center [186, 444] width 246 height 43
